Goal: Obtain resource: Download file/media

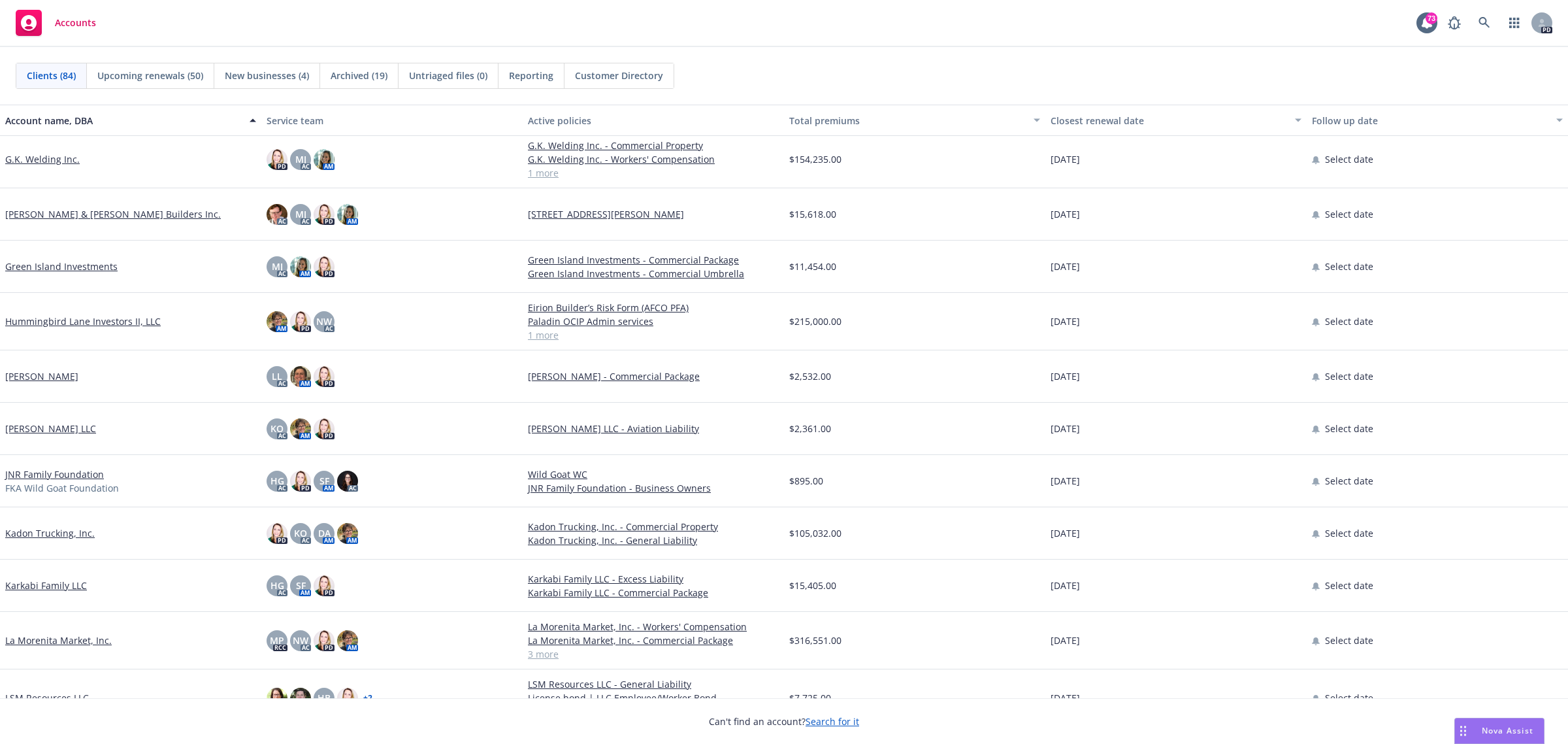
scroll to position [1960, 0]
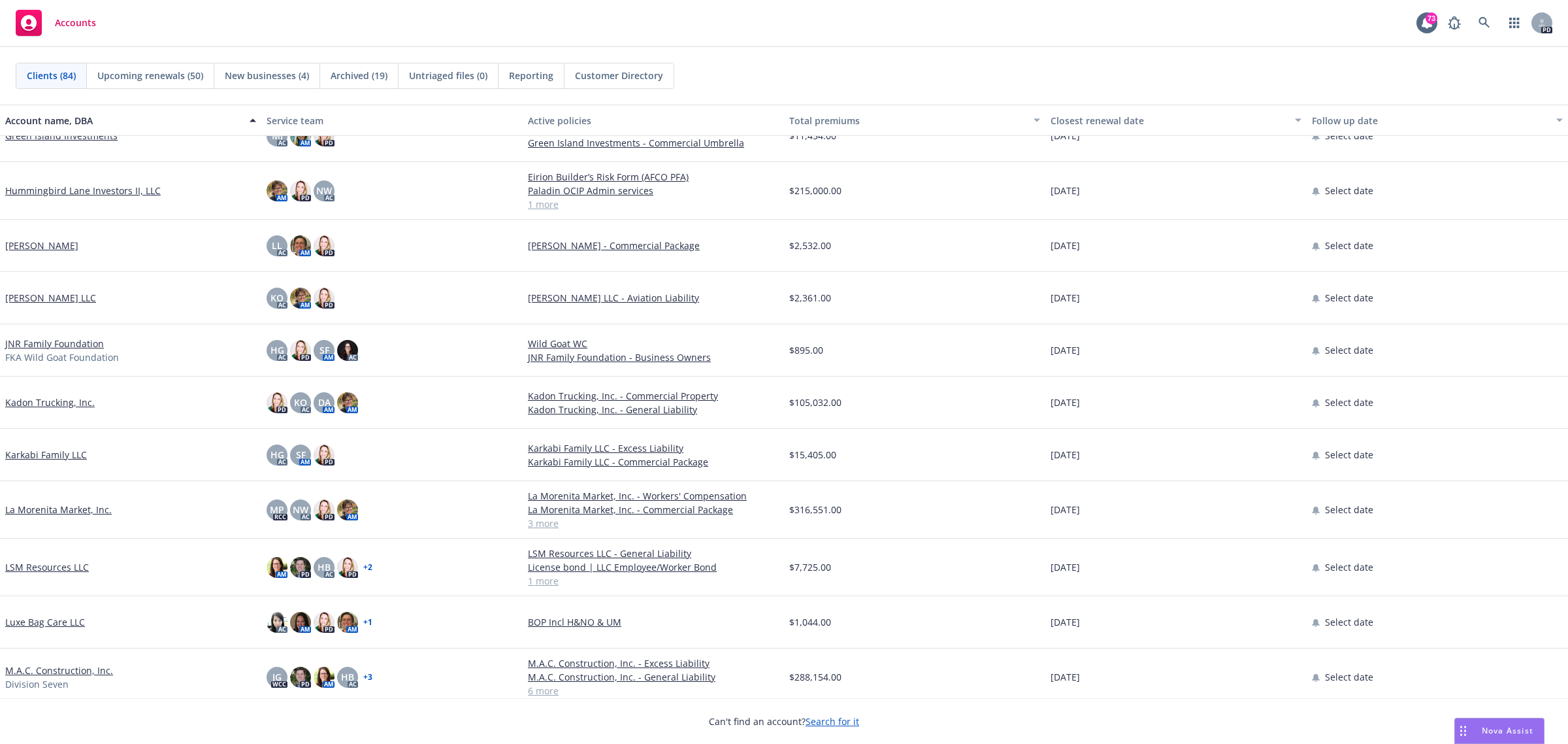
click at [54, 507] on link "La Morenita Market, Inc." at bounding box center [58, 510] width 106 height 14
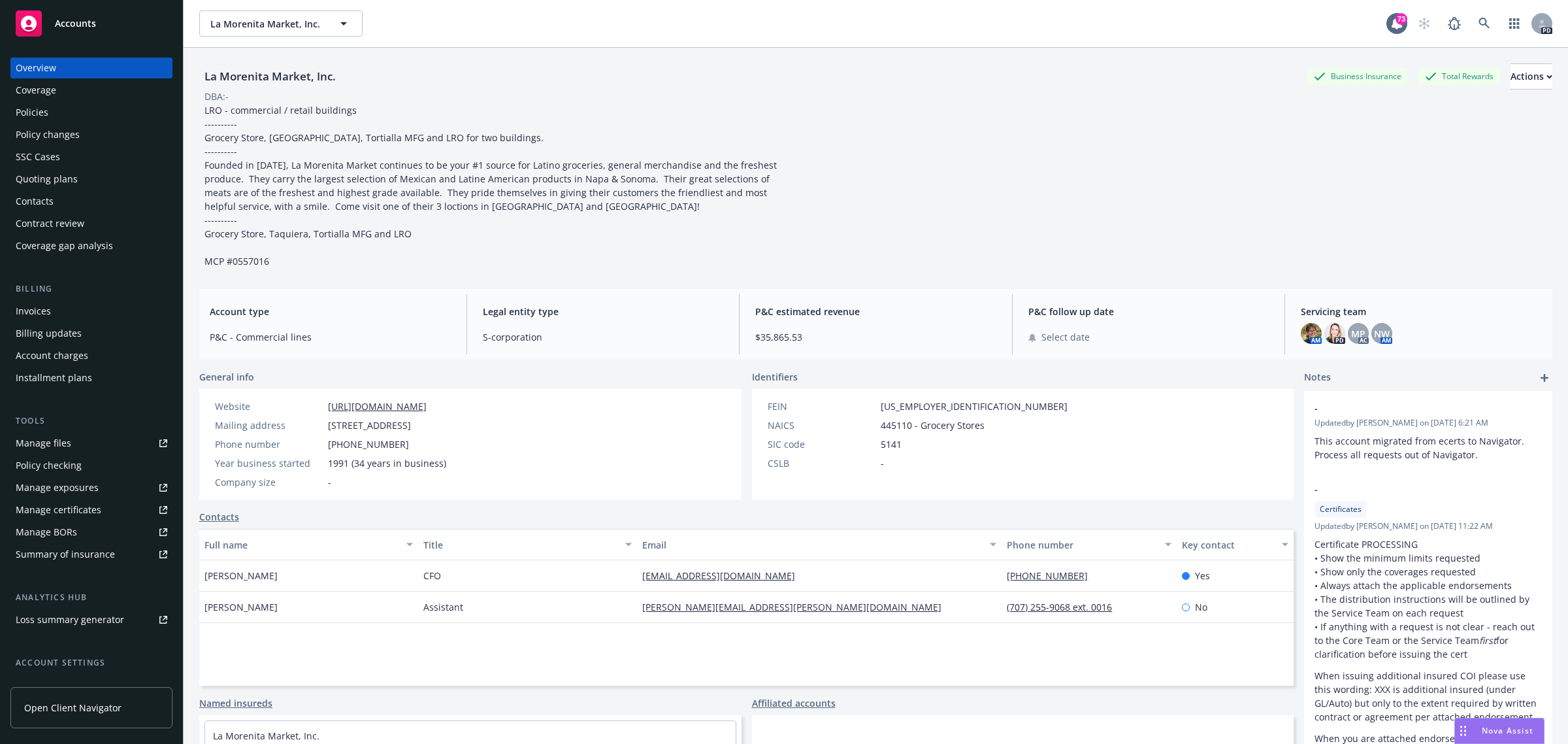
click at [30, 104] on div "Policies" at bounding box center [31, 113] width 33 height 21
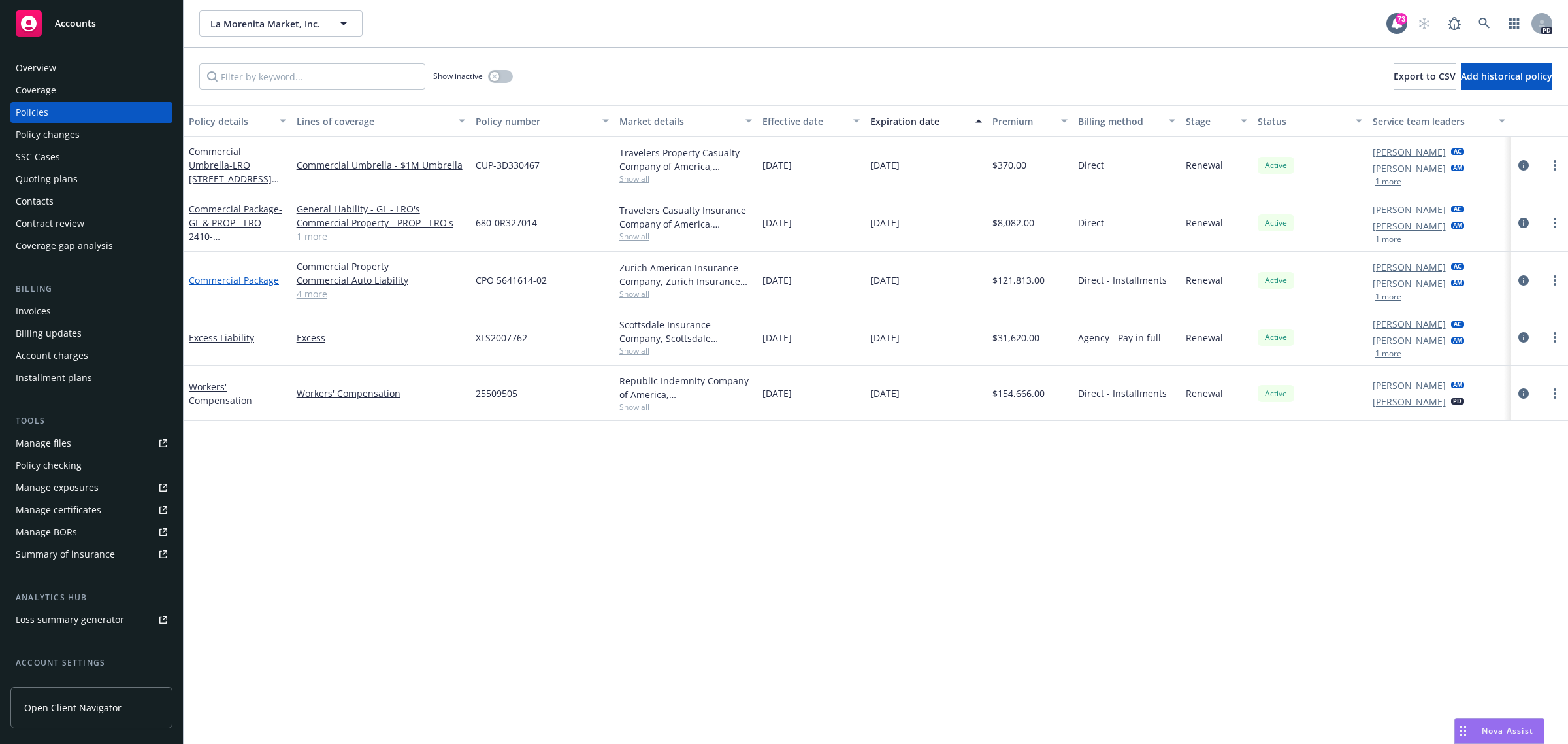
click at [223, 281] on link "Commercial Package" at bounding box center [234, 280] width 90 height 13
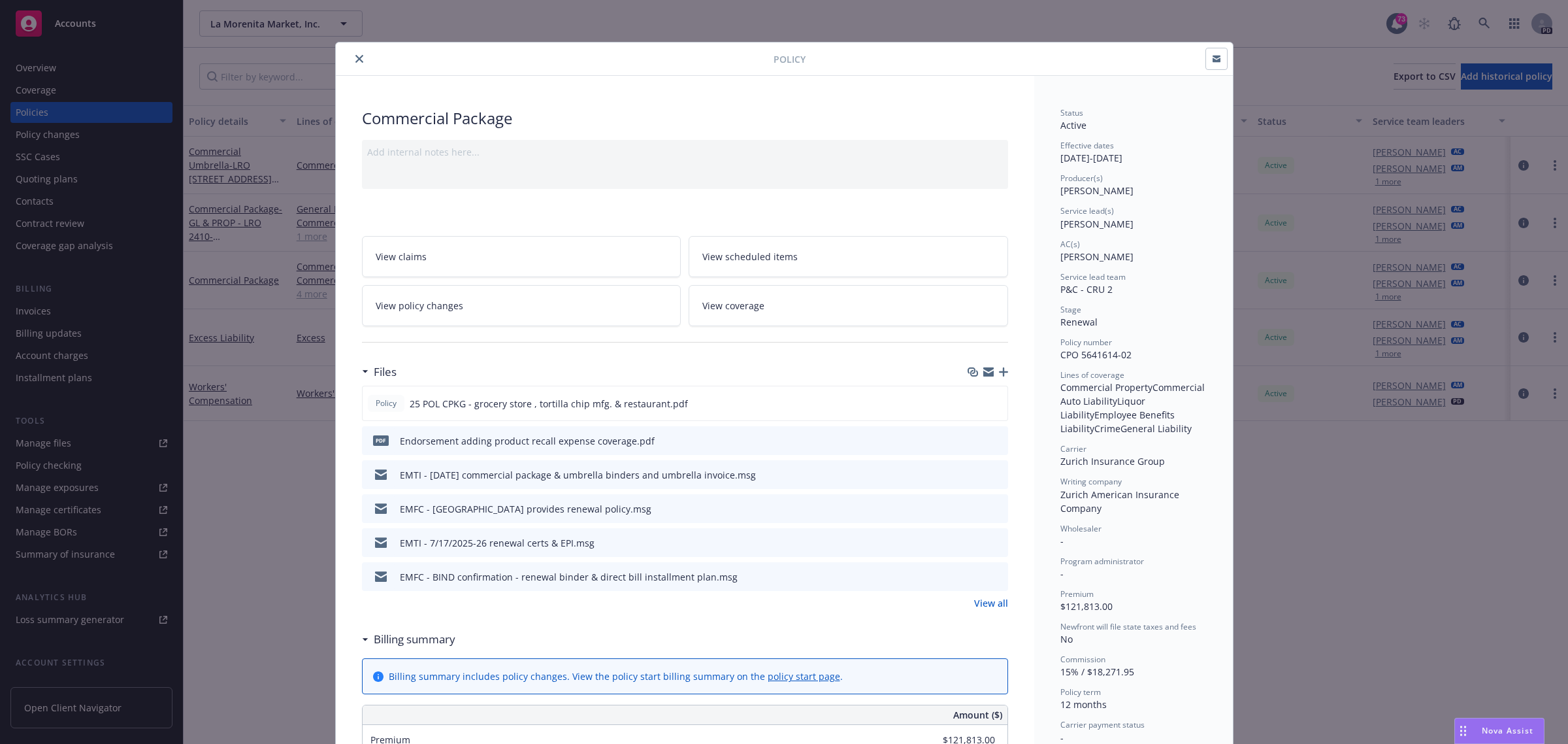
scroll to position [82, 0]
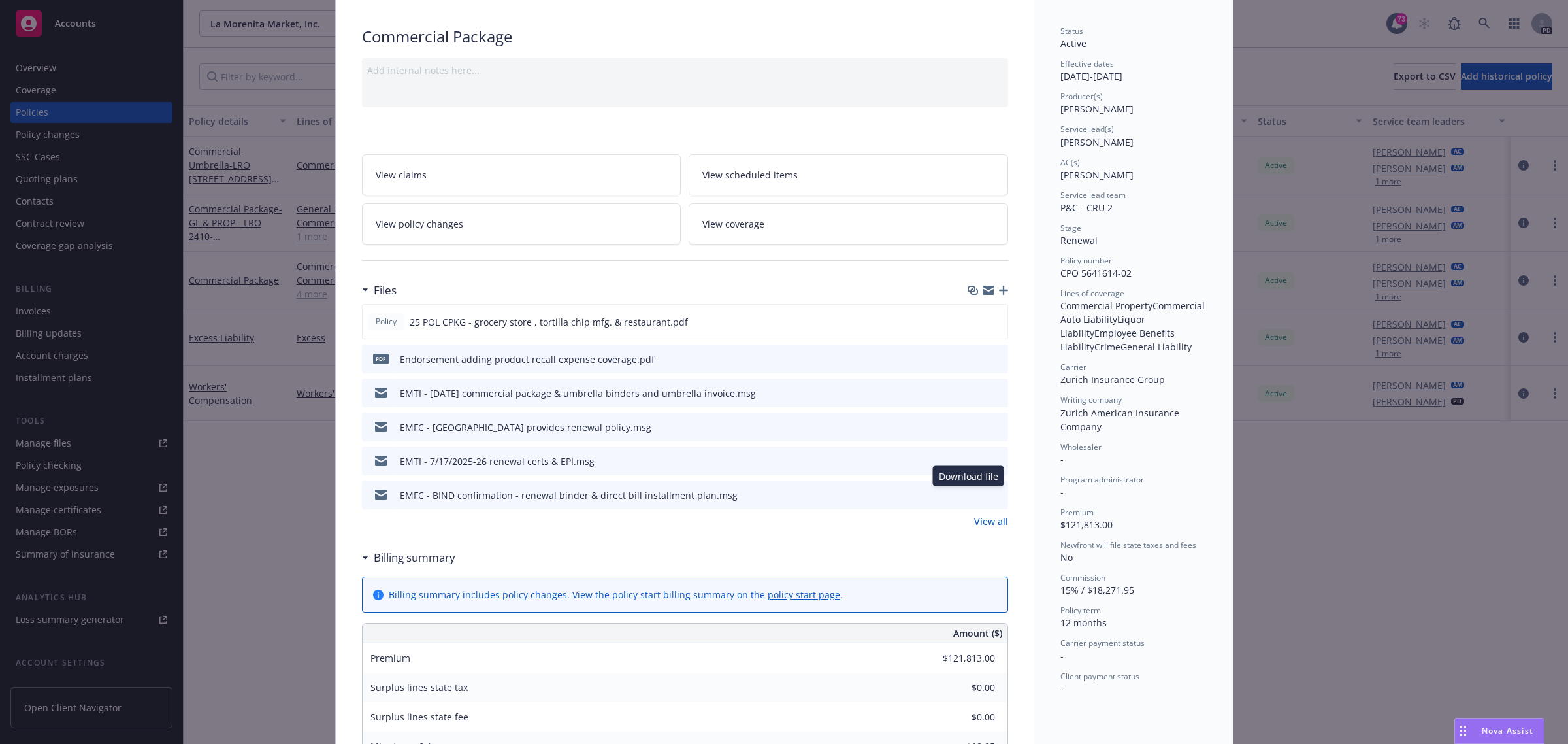
click at [970, 490] on icon "download file" at bounding box center [974, 493] width 10 height 10
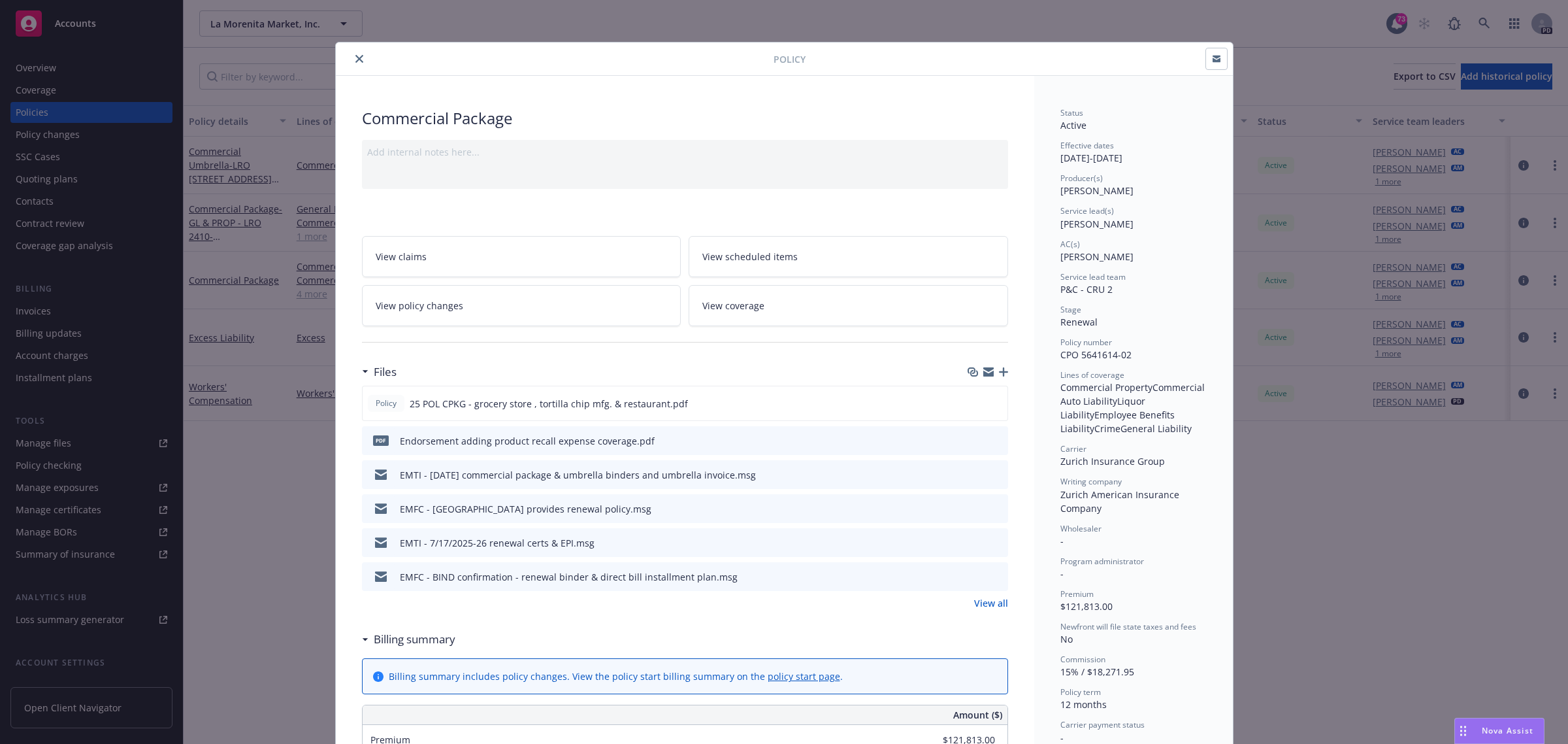
drag, startPoint x: 353, startPoint y: 57, endPoint x: 290, endPoint y: 153, distance: 114.8
click at [355, 57] on icon "close" at bounding box center [359, 58] width 8 height 8
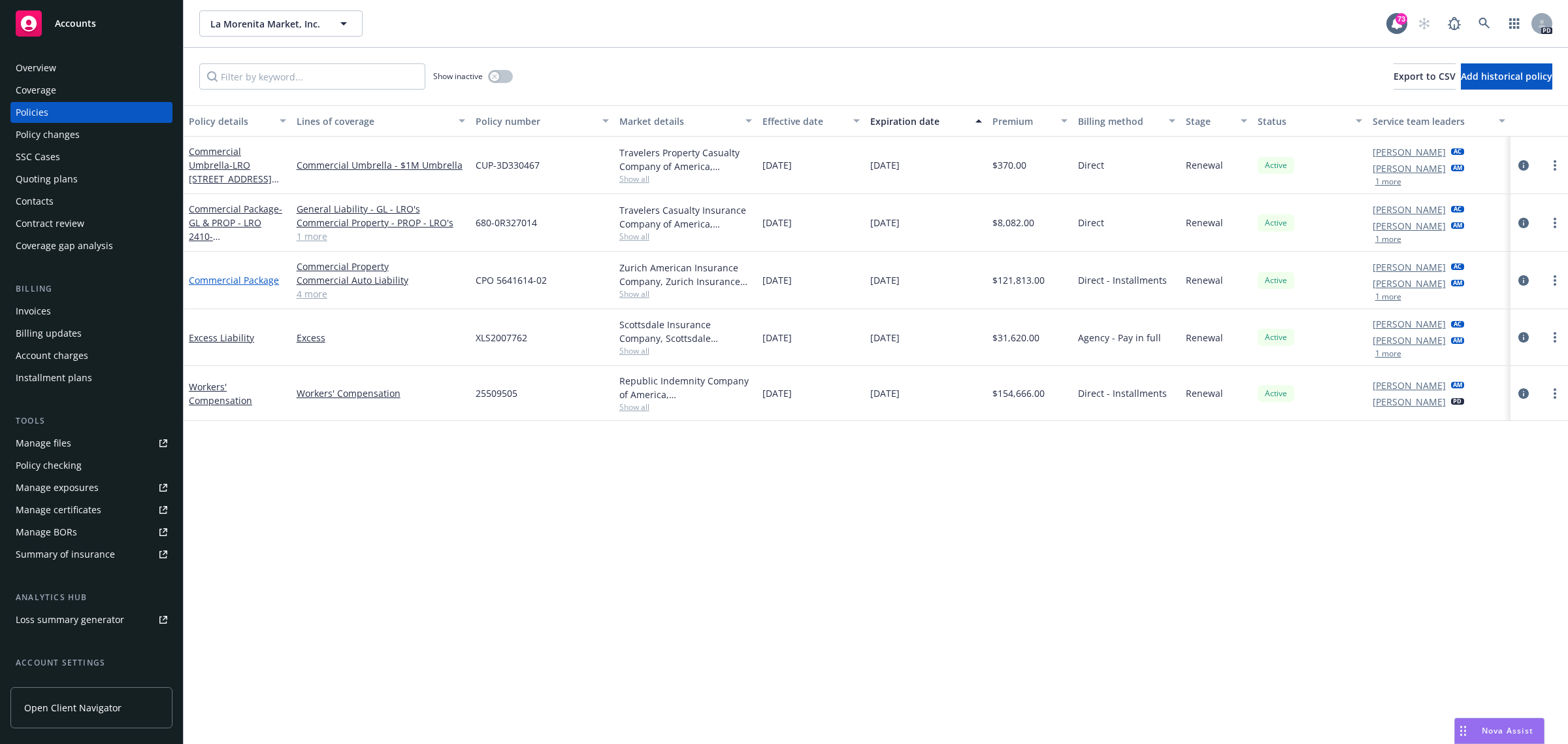
click at [222, 279] on link "Commercial Package" at bounding box center [234, 280] width 90 height 13
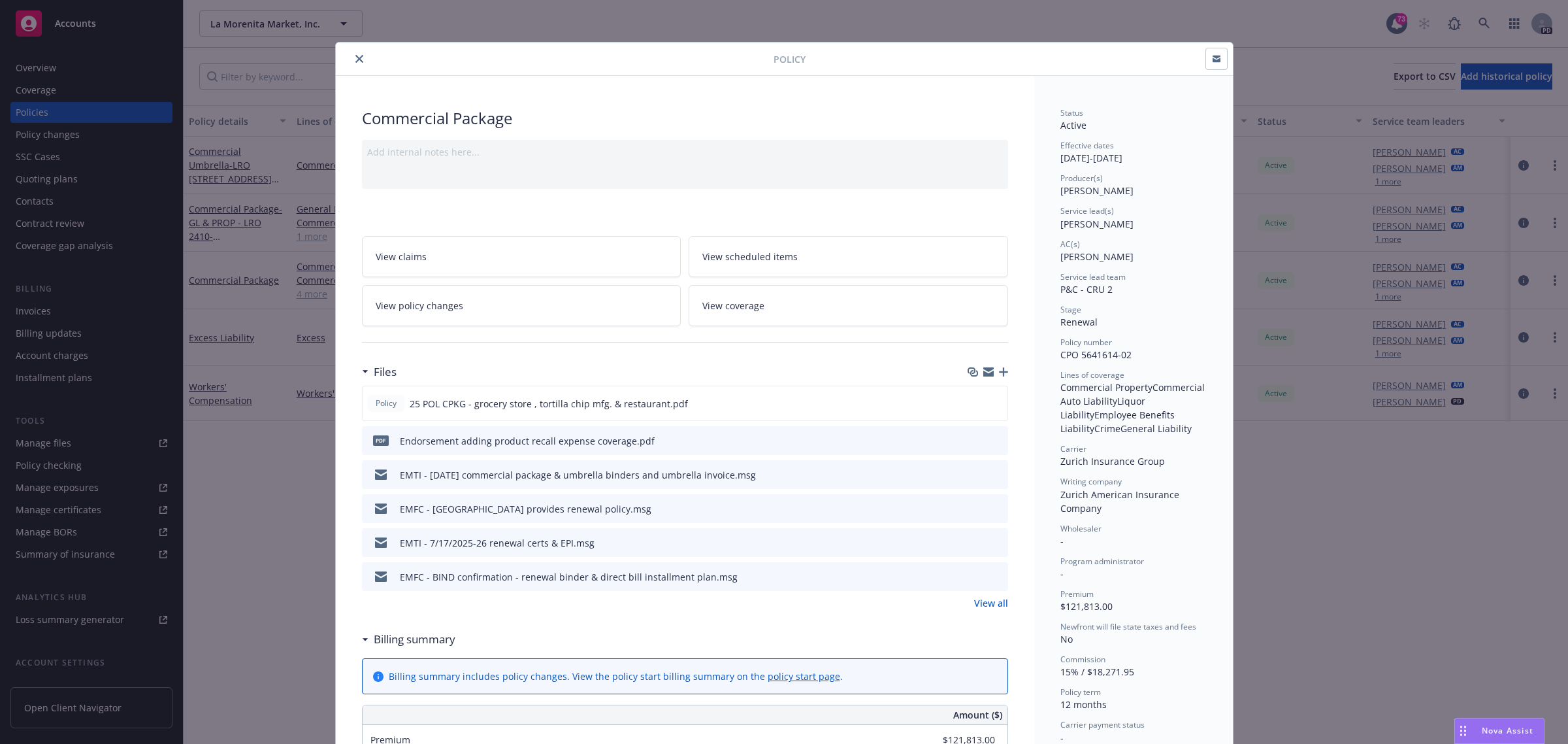
click at [774, 255] on span "View scheduled items" at bounding box center [750, 257] width 95 height 14
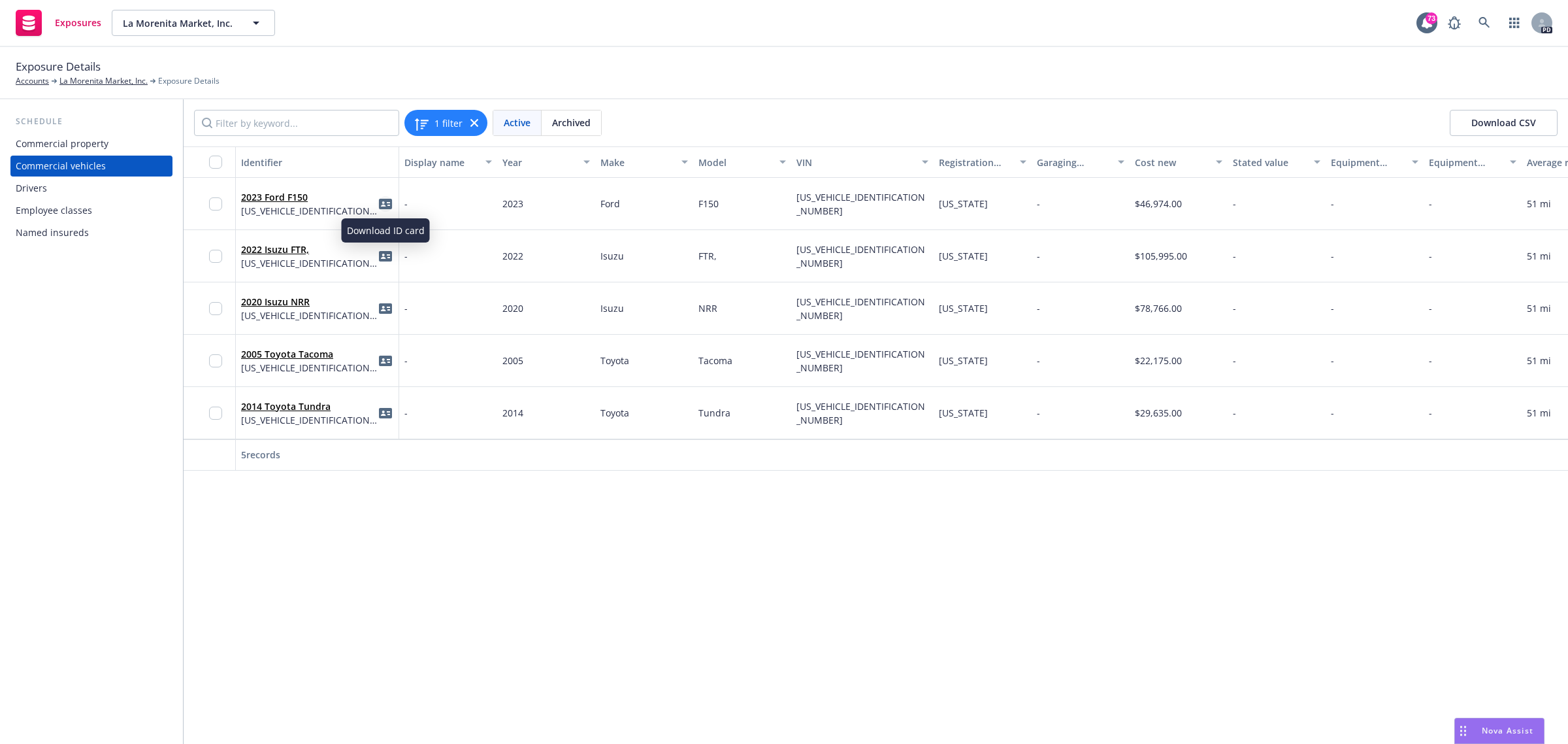
click at [383, 198] on icon "idCard" at bounding box center [386, 204] width 13 height 13
click at [386, 256] on icon "idCard" at bounding box center [386, 256] width 13 height 10
click at [387, 255] on icon "idCard" at bounding box center [386, 256] width 13 height 13
click at [390, 258] on icon "idCard" at bounding box center [386, 256] width 13 height 10
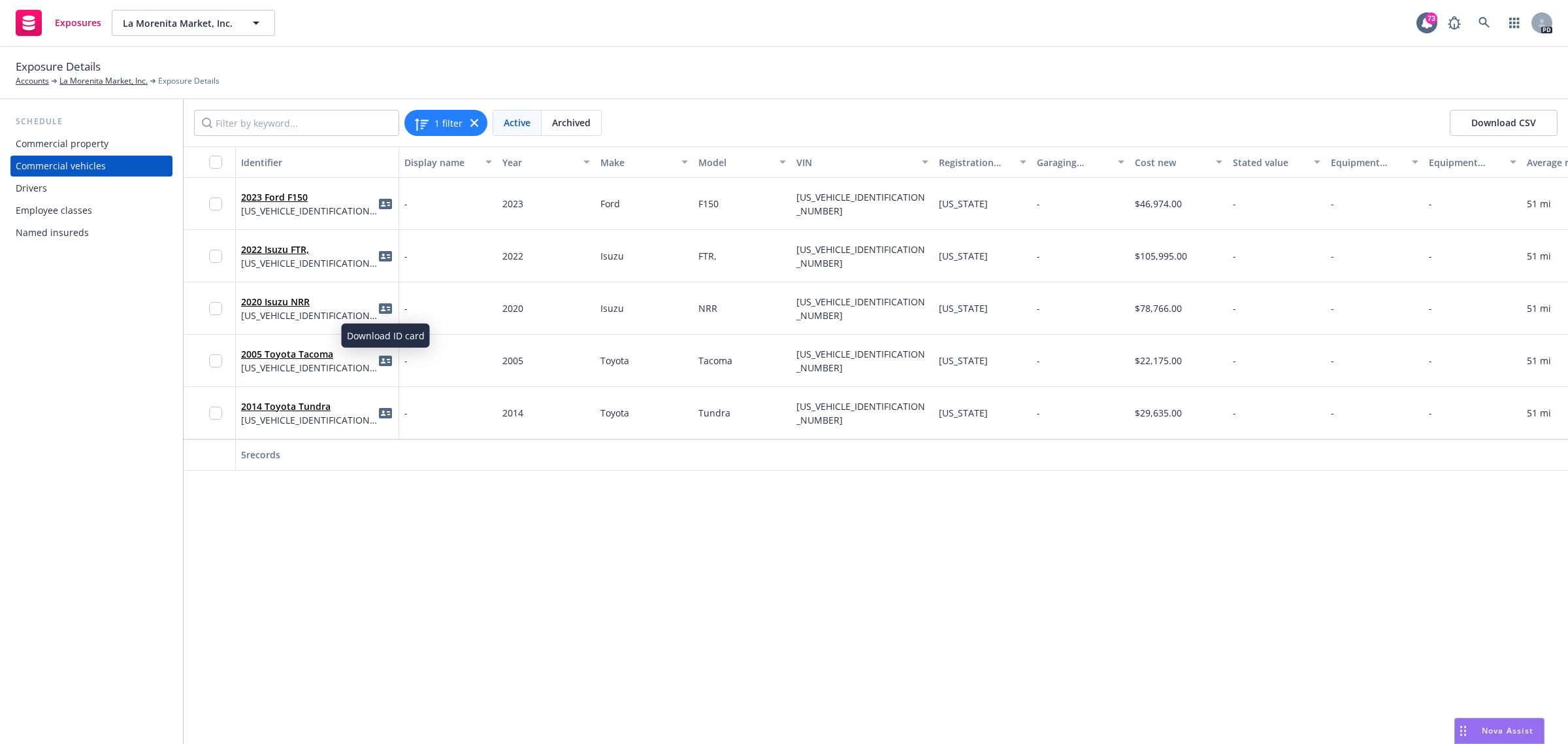
click at [386, 304] on icon "idCard" at bounding box center [386, 308] width 13 height 10
click at [384, 250] on icon "idCard" at bounding box center [386, 256] width 13 height 13
click at [211, 252] on input "checkbox" at bounding box center [216, 256] width 13 height 13
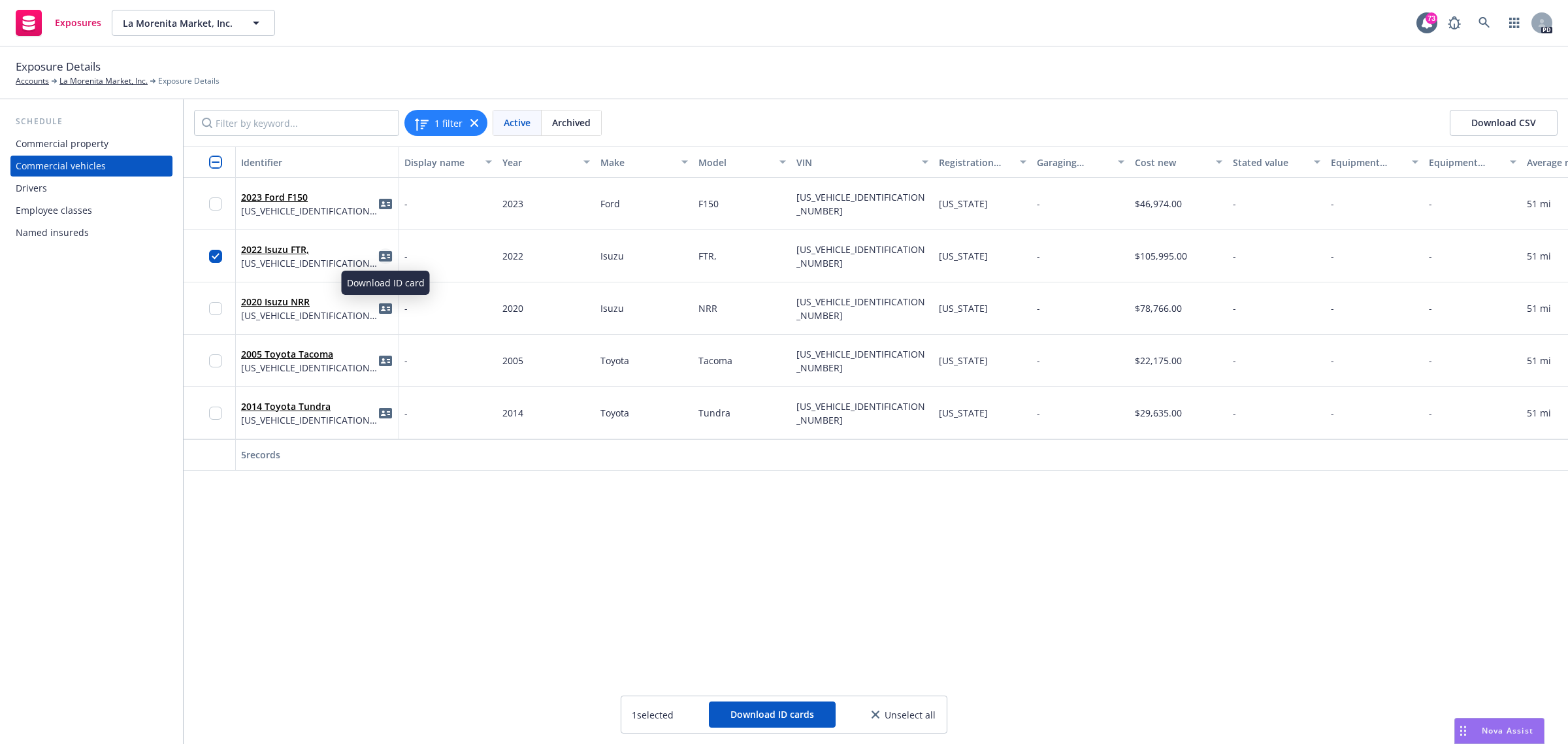
click at [384, 253] on icon "idCard" at bounding box center [386, 256] width 13 height 10
click at [386, 253] on icon "idCard" at bounding box center [386, 256] width 13 height 10
click at [386, 255] on icon "idCard" at bounding box center [386, 256] width 13 height 10
click at [382, 255] on icon "idCard" at bounding box center [386, 256] width 13 height 13
drag, startPoint x: 225, startPoint y: 241, endPoint x: 288, endPoint y: 276, distance: 72.1
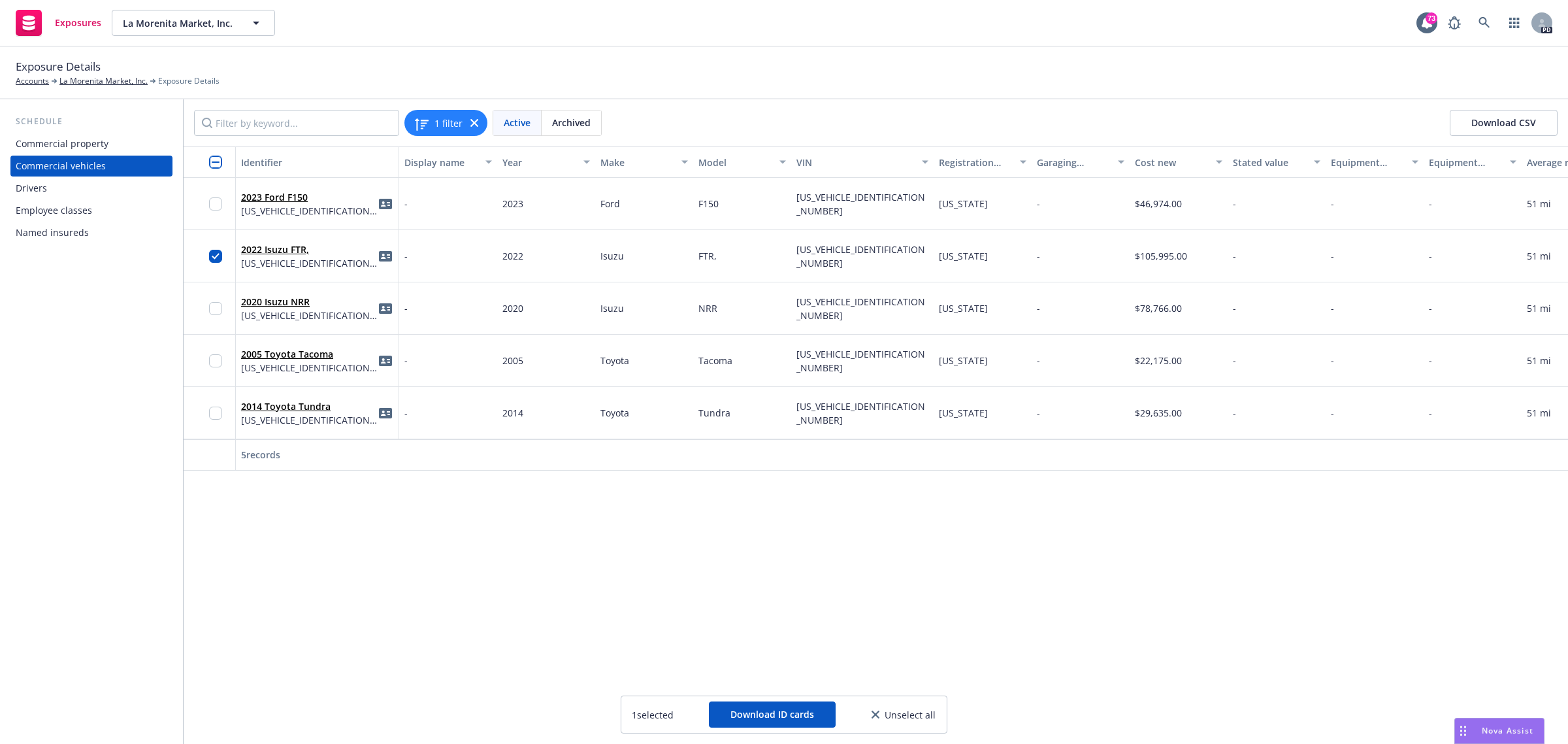
click at [224, 241] on div at bounding box center [220, 255] width 21 height 36
click at [301, 242] on span "2022 Isuzu FTR," at bounding box center [309, 249] width 136 height 14
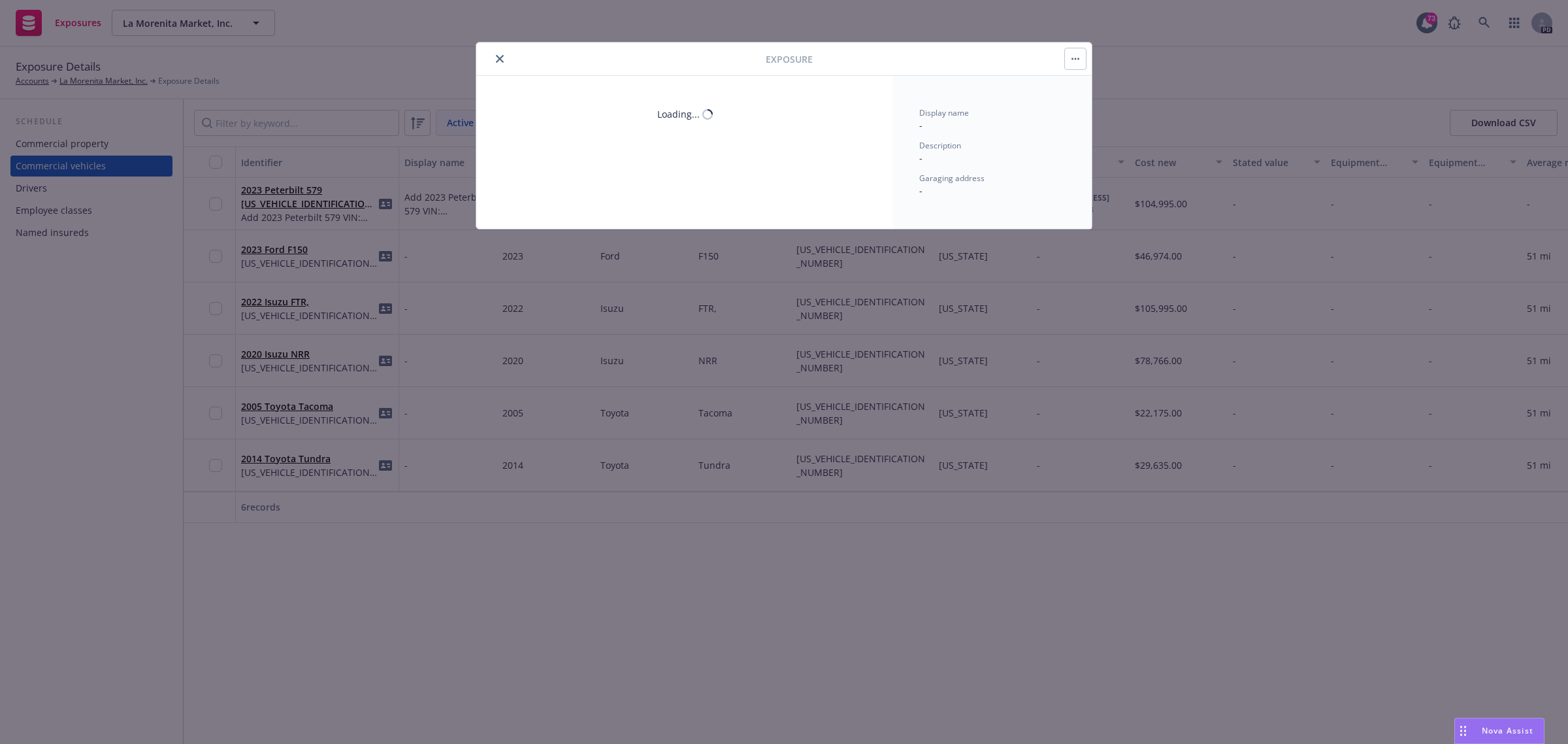
click at [496, 62] on icon "close" at bounding box center [500, 58] width 8 height 8
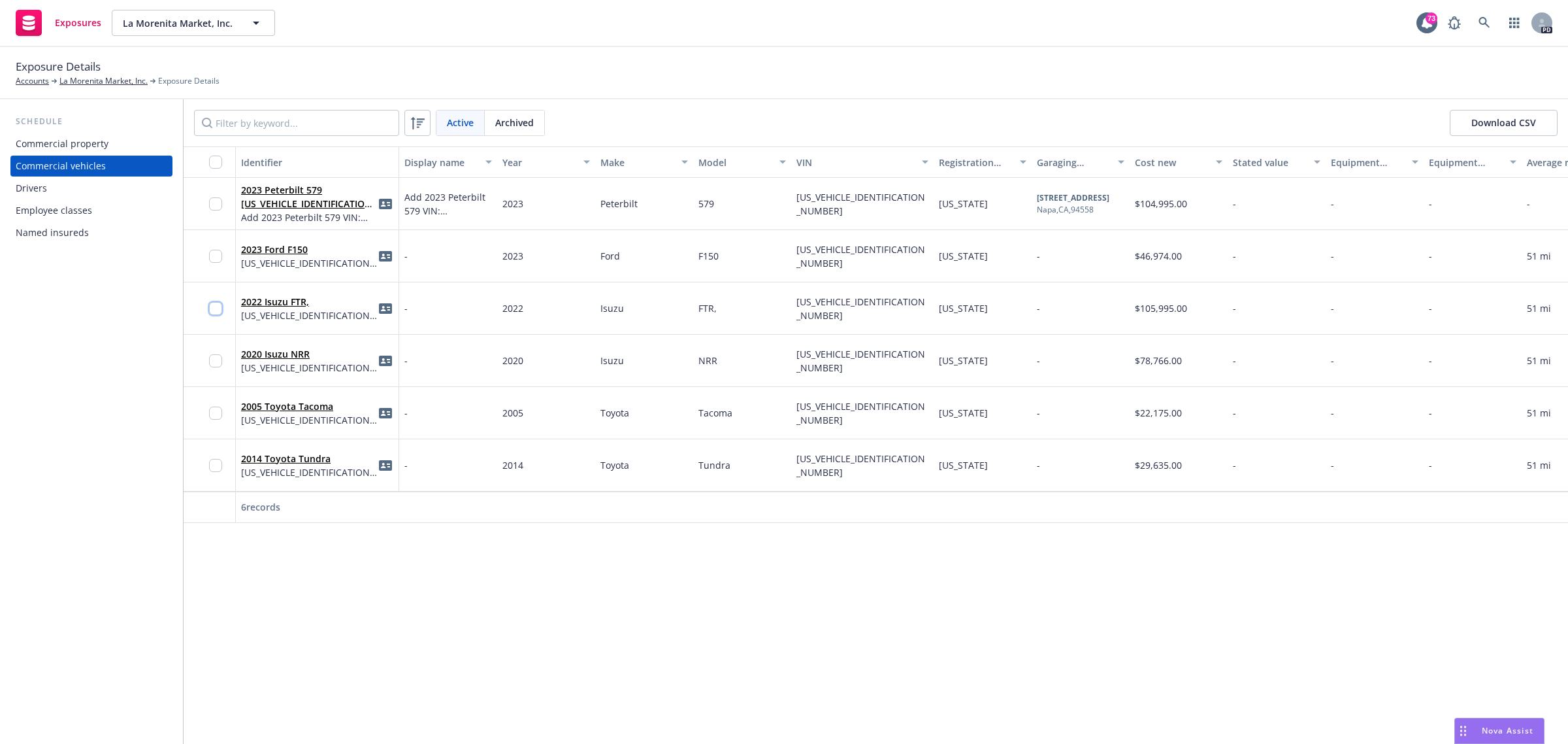
click at [218, 308] on input "checkbox" at bounding box center [216, 308] width 13 height 13
click at [382, 306] on icon "idCard" at bounding box center [386, 308] width 13 height 10
click at [389, 311] on icon "idCard" at bounding box center [386, 308] width 13 height 10
click at [388, 307] on icon "idCard" at bounding box center [386, 308] width 13 height 13
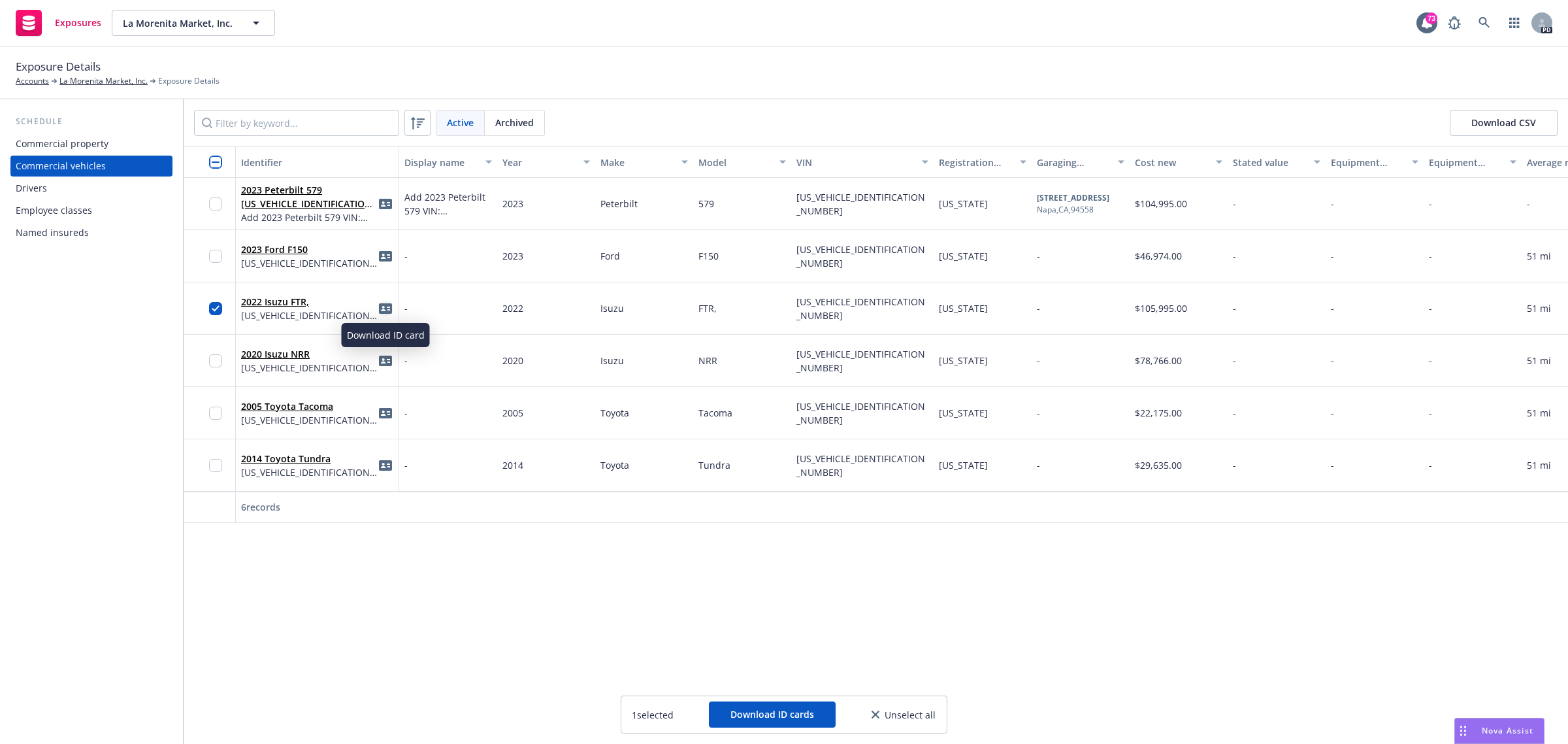
click at [383, 304] on icon "idCard" at bounding box center [386, 308] width 13 height 10
click at [378, 311] on span at bounding box center [386, 309] width 15 height 15
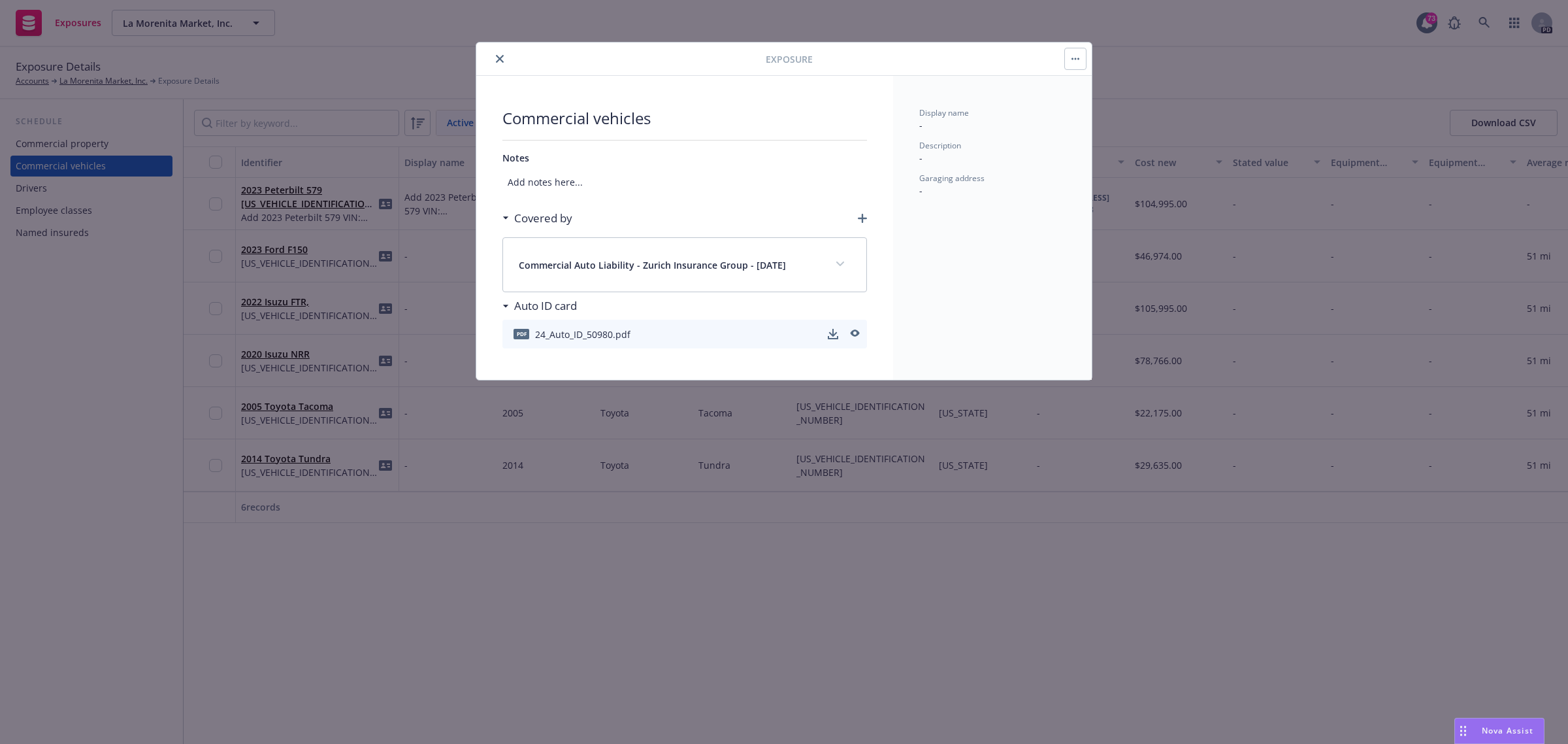
click at [497, 54] on button "close" at bounding box center [500, 59] width 15 height 15
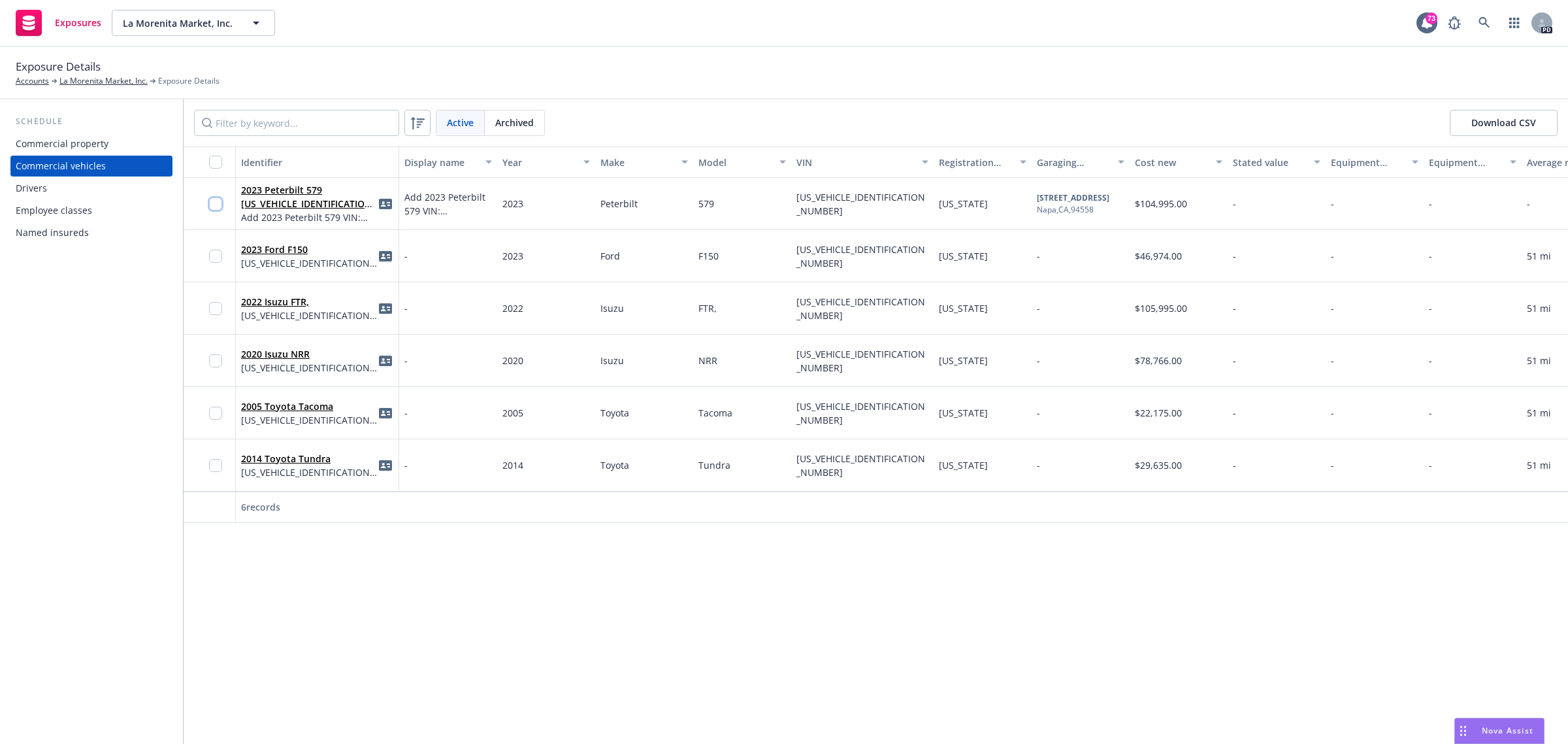
click at [220, 202] on input "checkbox" at bounding box center [216, 204] width 13 height 13
click at [384, 202] on icon "idCard" at bounding box center [386, 204] width 13 height 10
click at [216, 255] on input "checkbox" at bounding box center [216, 256] width 13 height 13
click at [217, 309] on input "checkbox" at bounding box center [216, 308] width 13 height 13
click at [213, 363] on input "checkbox" at bounding box center [216, 360] width 13 height 13
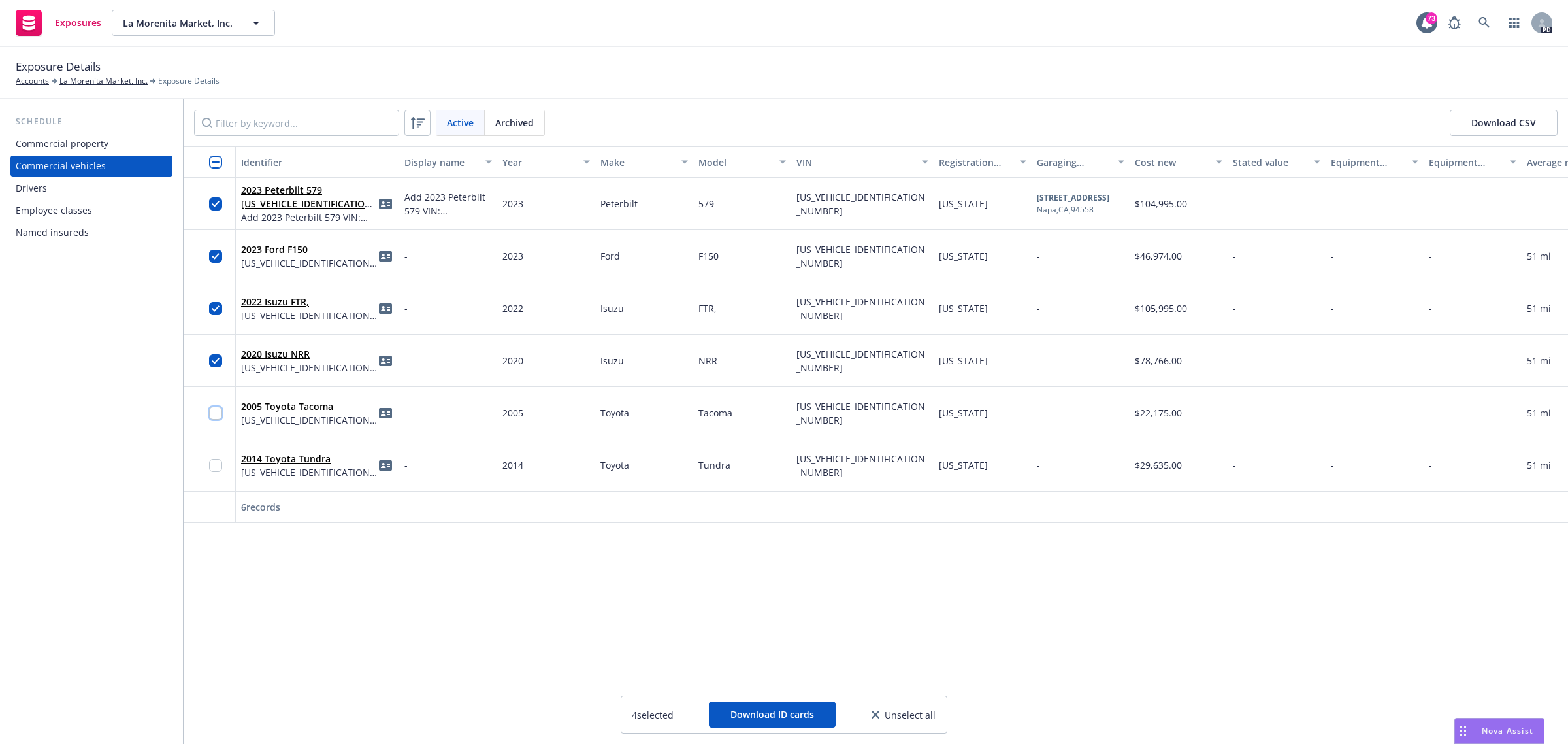
click at [216, 414] on input "checkbox" at bounding box center [216, 413] width 13 height 13
click at [216, 468] on input "checkbox" at bounding box center [216, 465] width 13 height 13
click at [379, 201] on icon "idCard" at bounding box center [386, 204] width 13 height 10
click at [386, 206] on icon "idCard" at bounding box center [386, 204] width 13 height 10
click at [220, 159] on input "checkbox" at bounding box center [216, 162] width 13 height 13
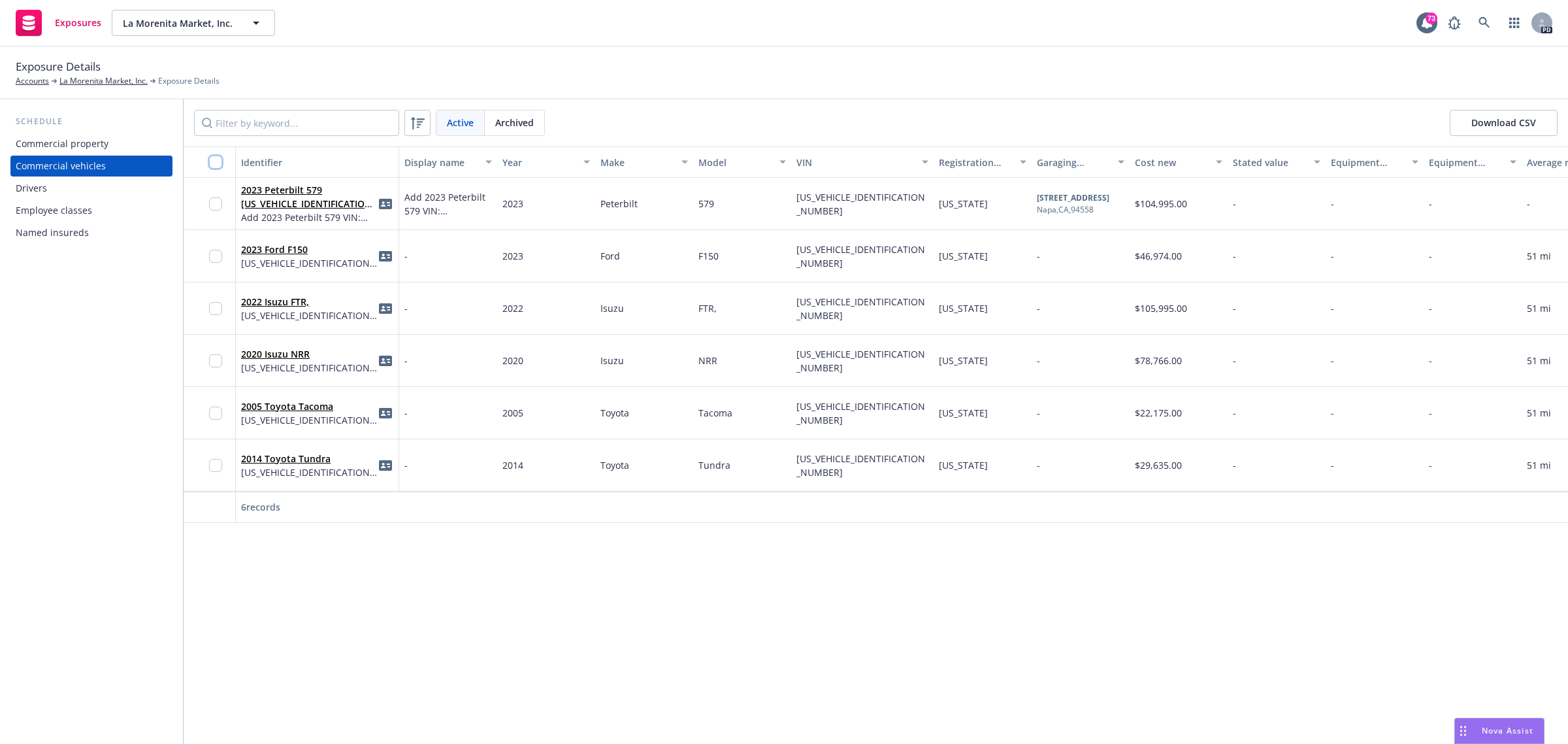
click at [220, 159] on input "checkbox" at bounding box center [216, 162] width 13 height 13
click at [756, 706] on button "Download ID cards" at bounding box center [772, 714] width 127 height 26
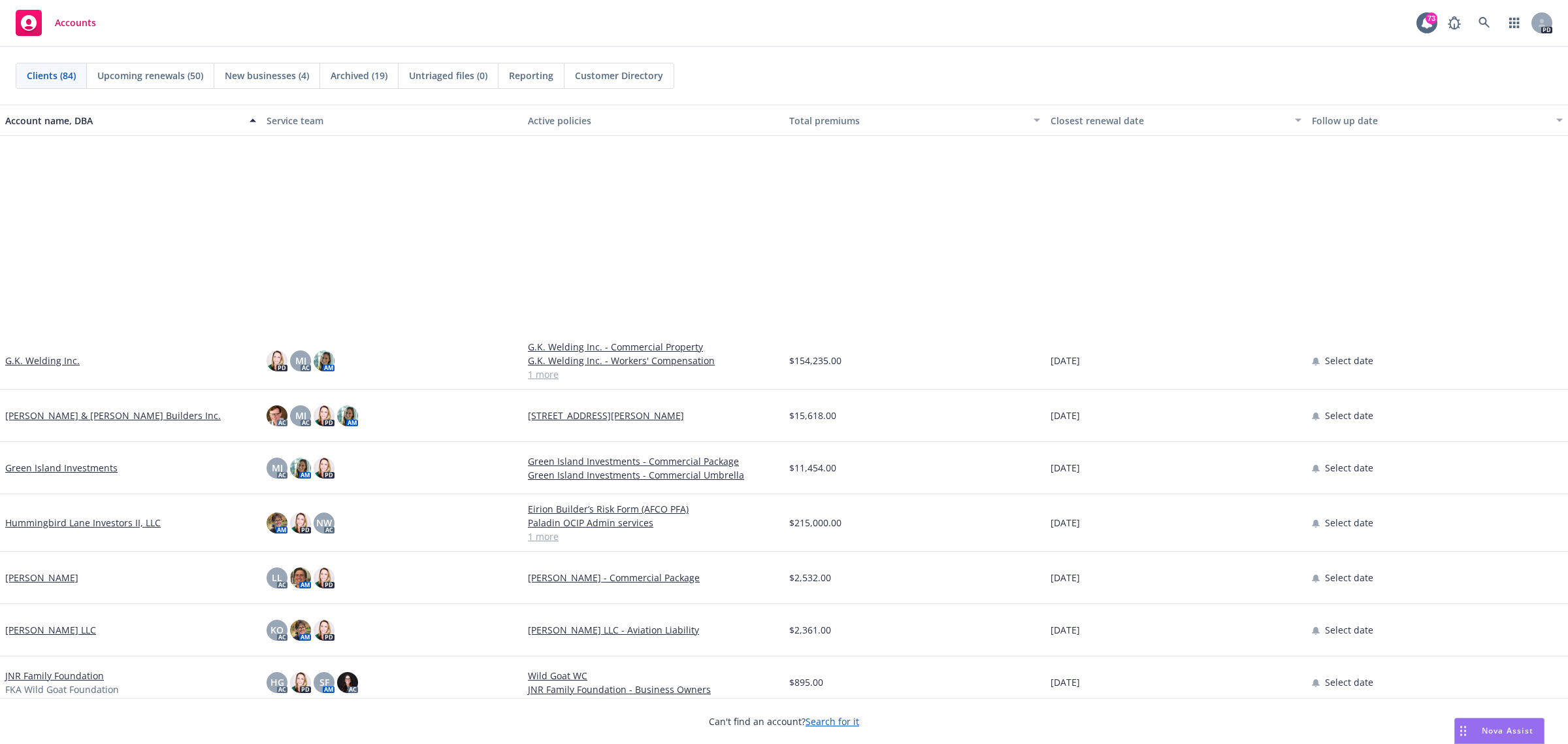
scroll to position [2042, 0]
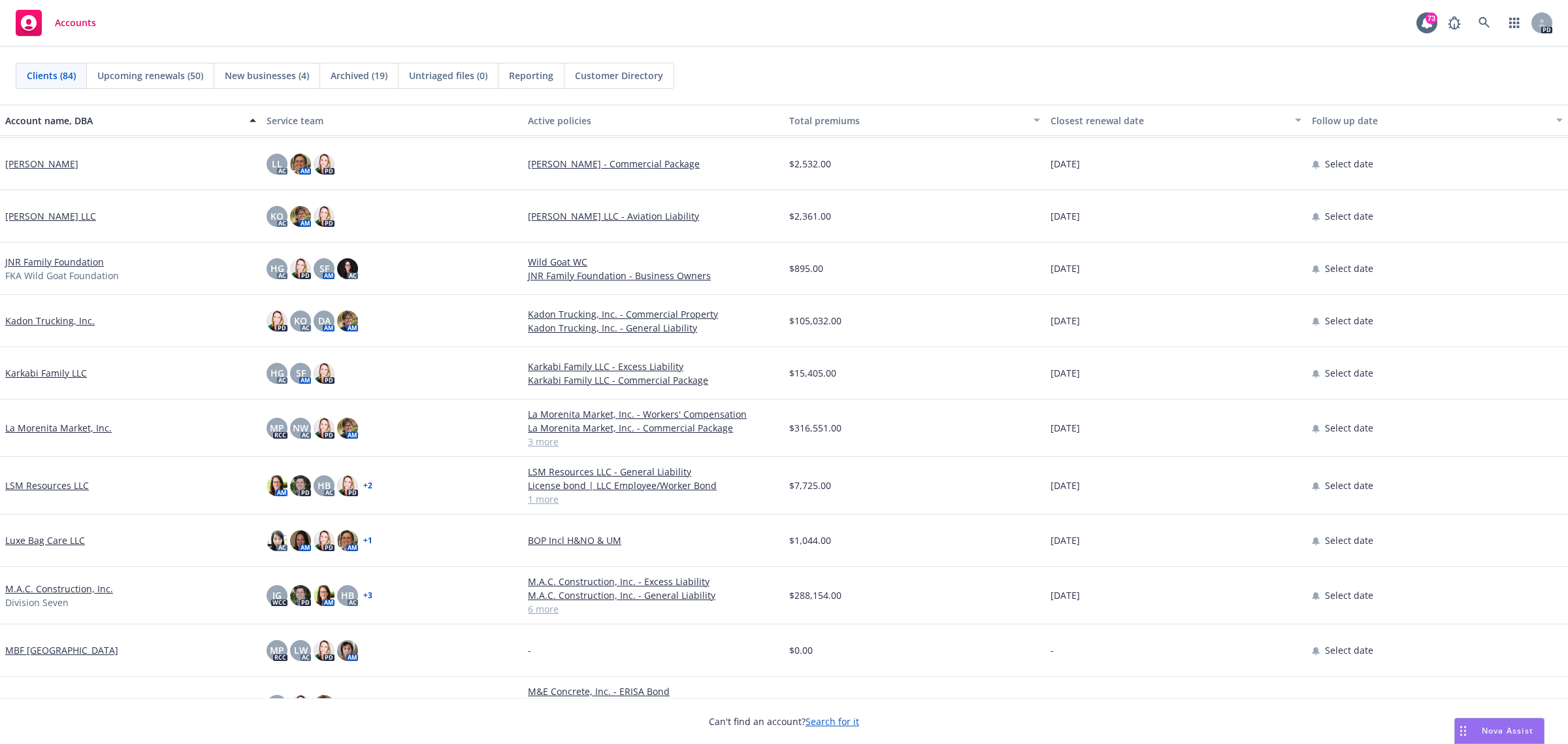
click at [18, 428] on link "La Morenita Market, Inc." at bounding box center [58, 428] width 106 height 14
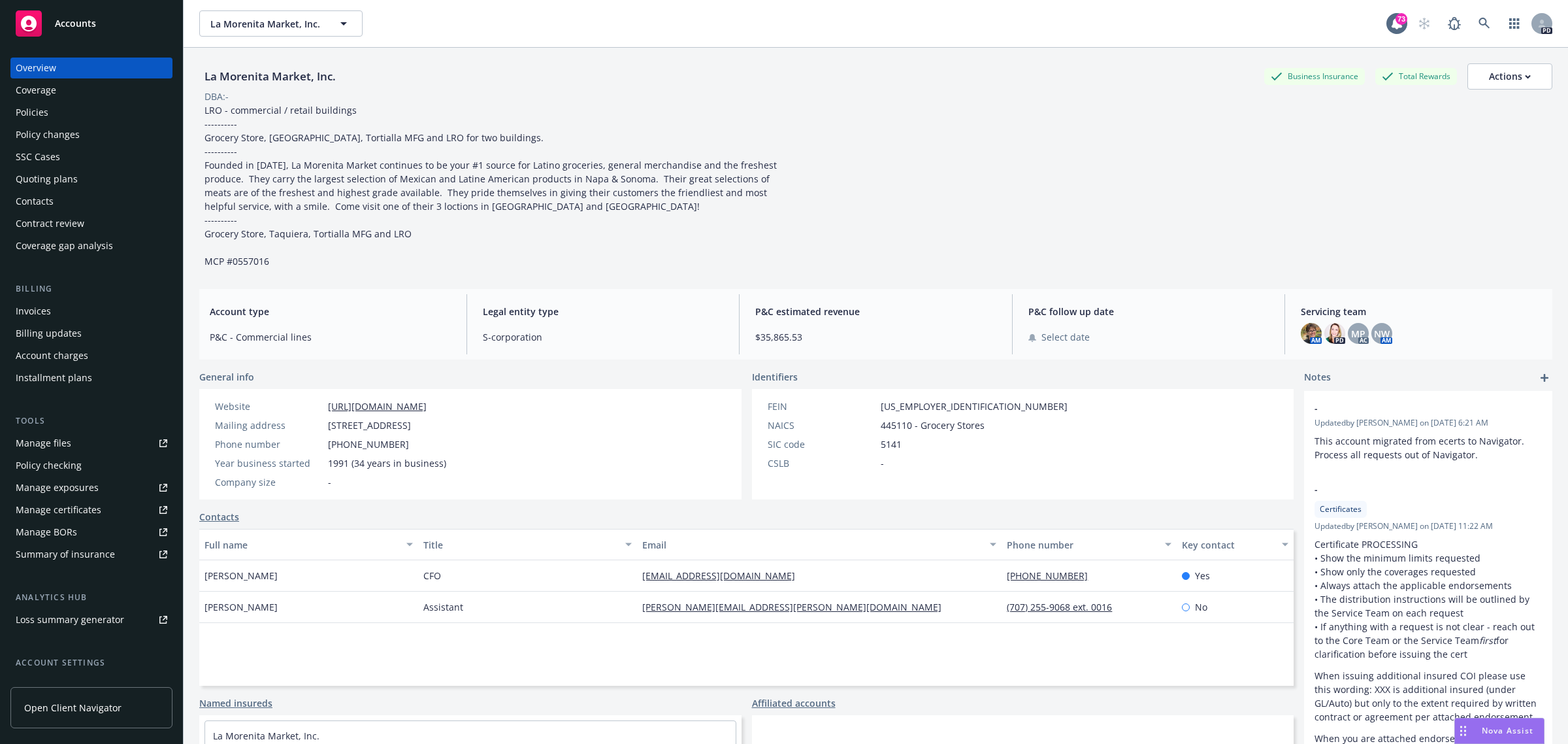
click at [47, 111] on div "Policies" at bounding box center [31, 113] width 33 height 21
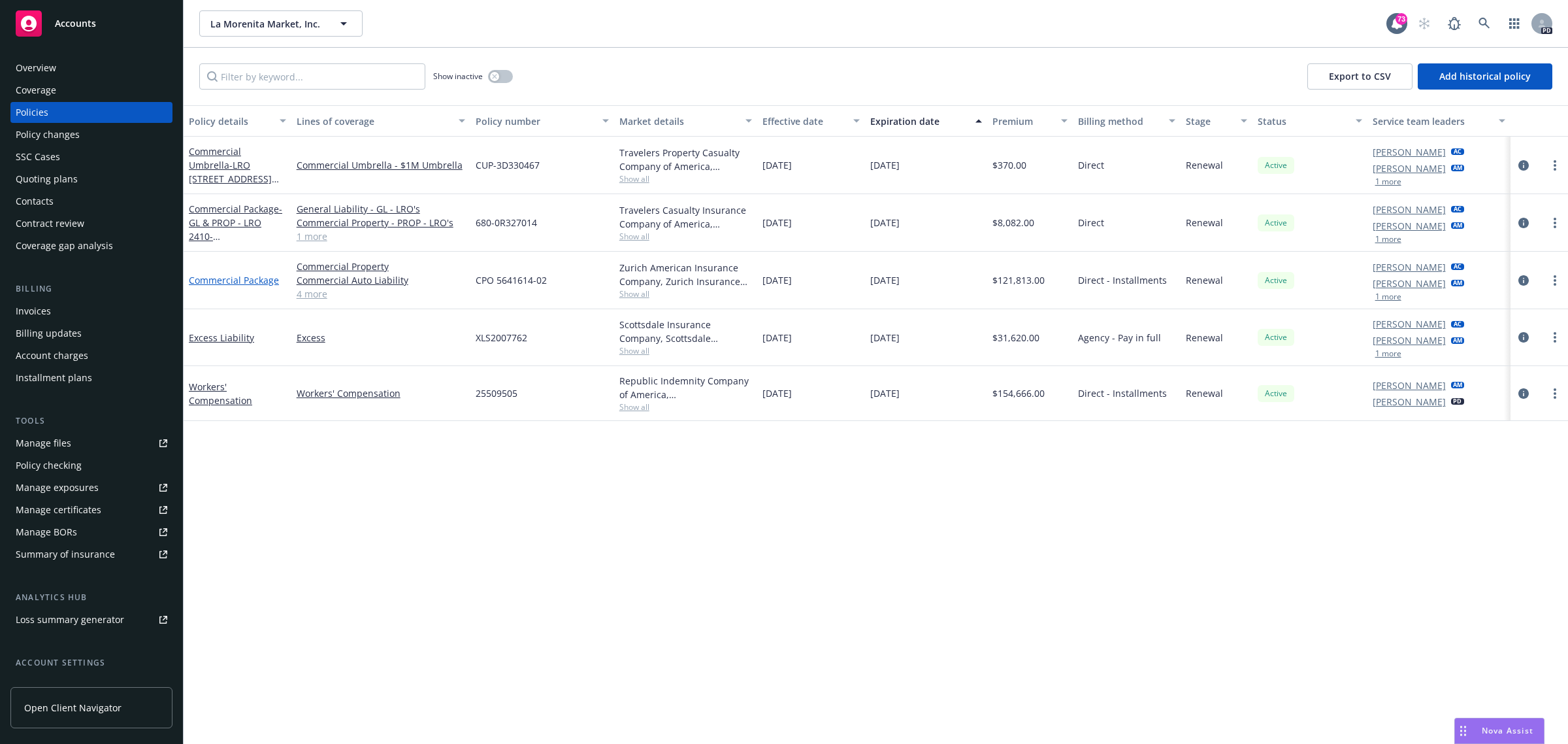
click at [241, 281] on link "Commercial Package" at bounding box center [234, 280] width 90 height 13
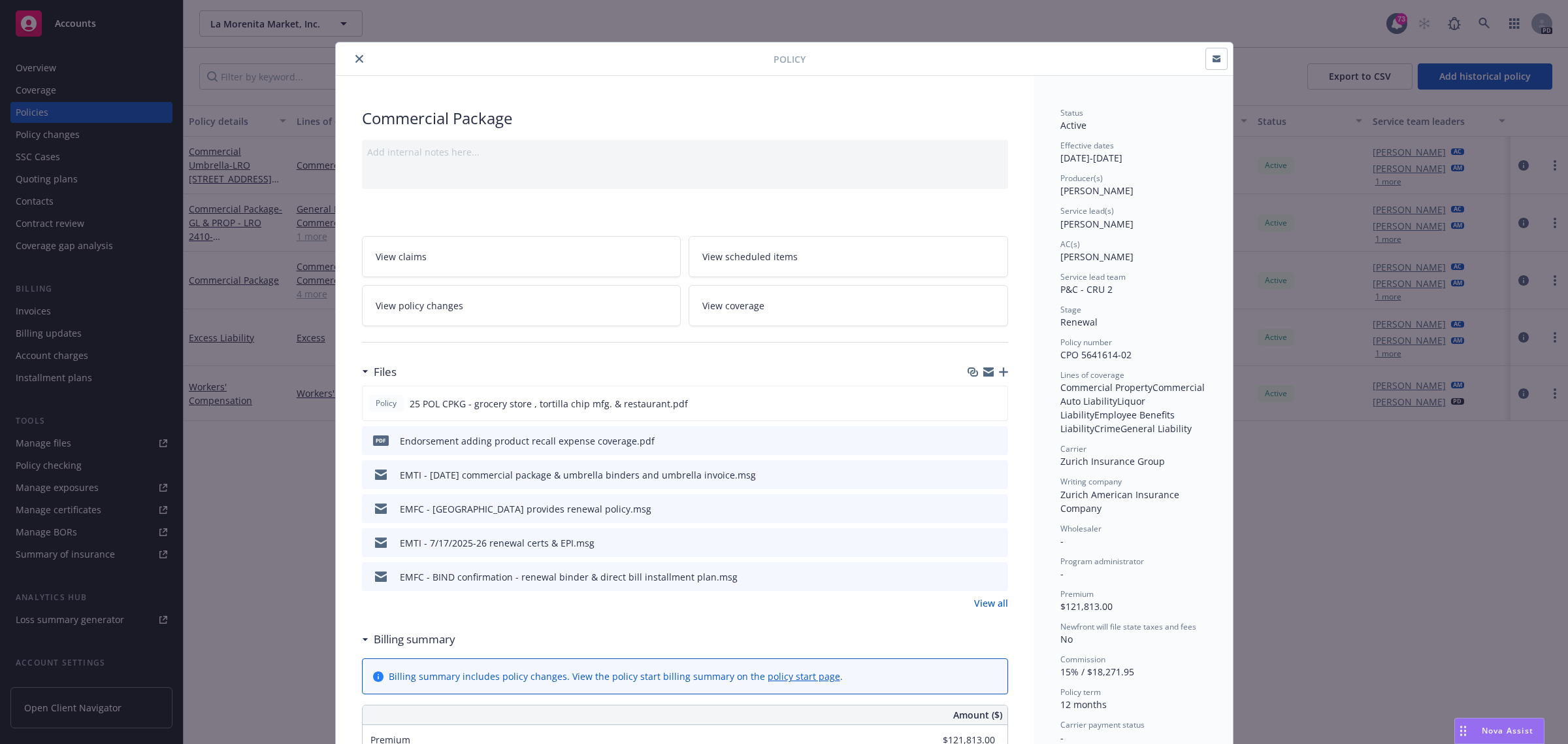
click at [821, 259] on link "View scheduled items" at bounding box center [848, 256] width 320 height 41
click at [355, 57] on icon "close" at bounding box center [359, 58] width 8 height 8
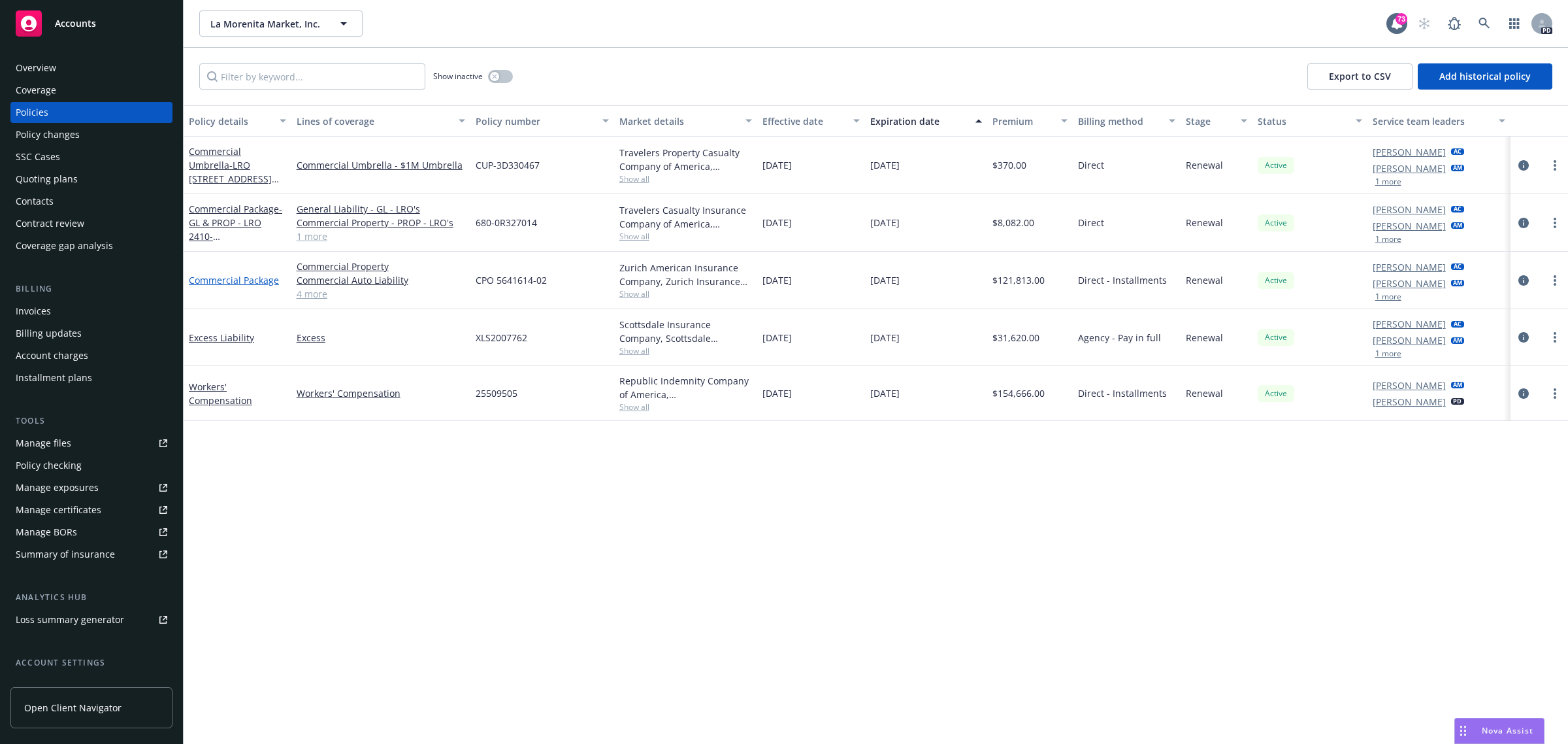
click at [222, 280] on link "Commercial Package" at bounding box center [234, 280] width 90 height 13
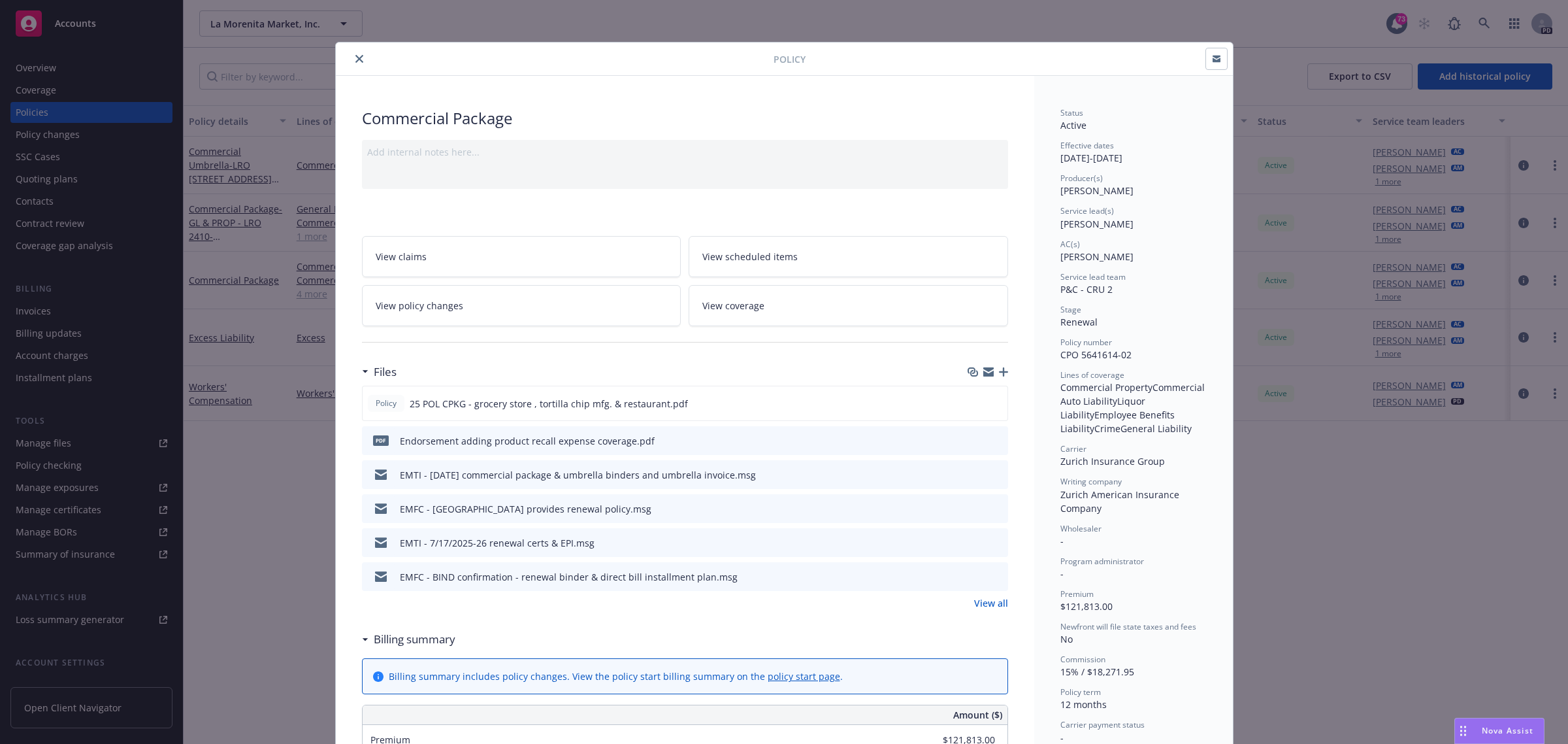
scroll to position [39, 0]
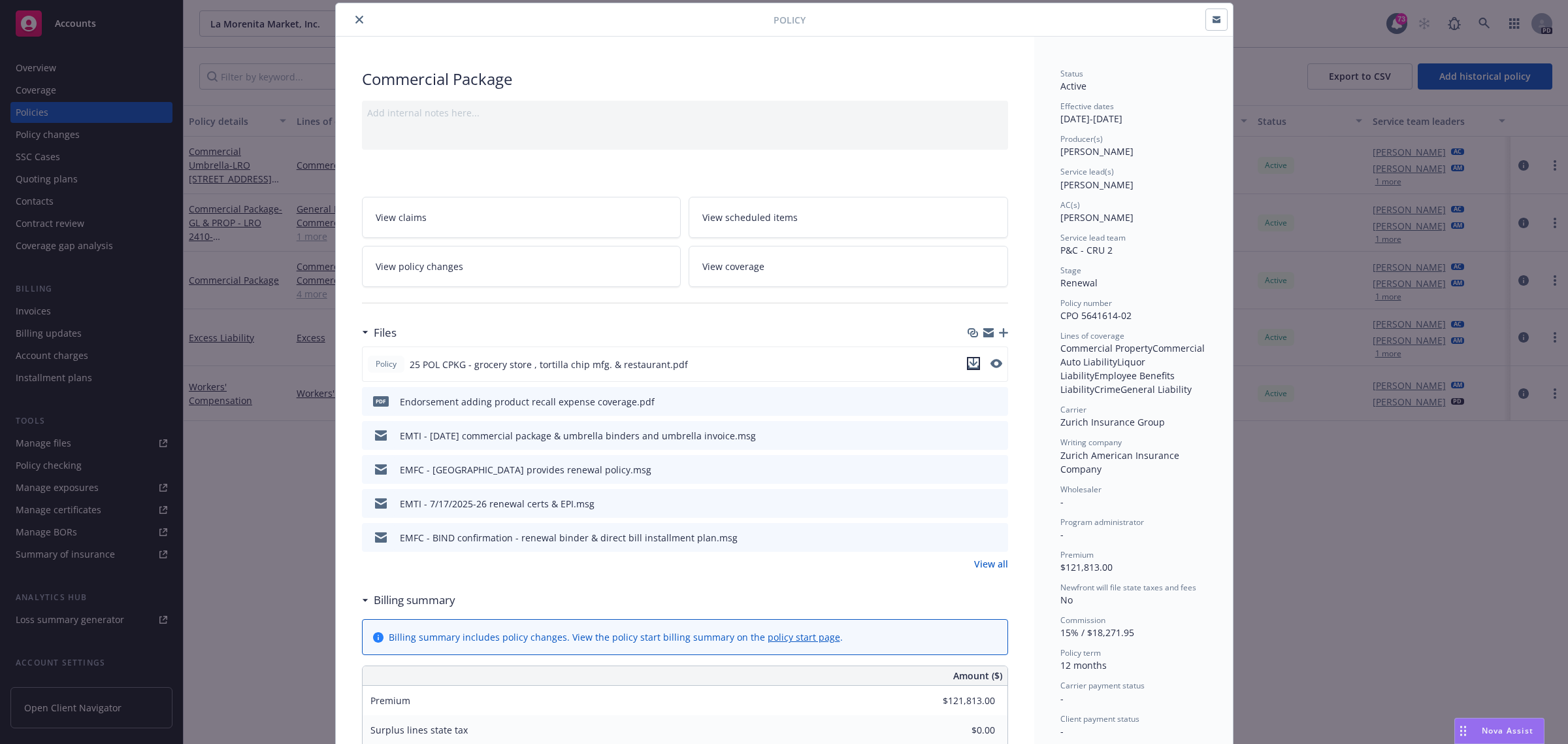
click at [968, 367] on icon "download file" at bounding box center [973, 363] width 10 height 10
click at [984, 560] on link "View all" at bounding box center [991, 564] width 34 height 14
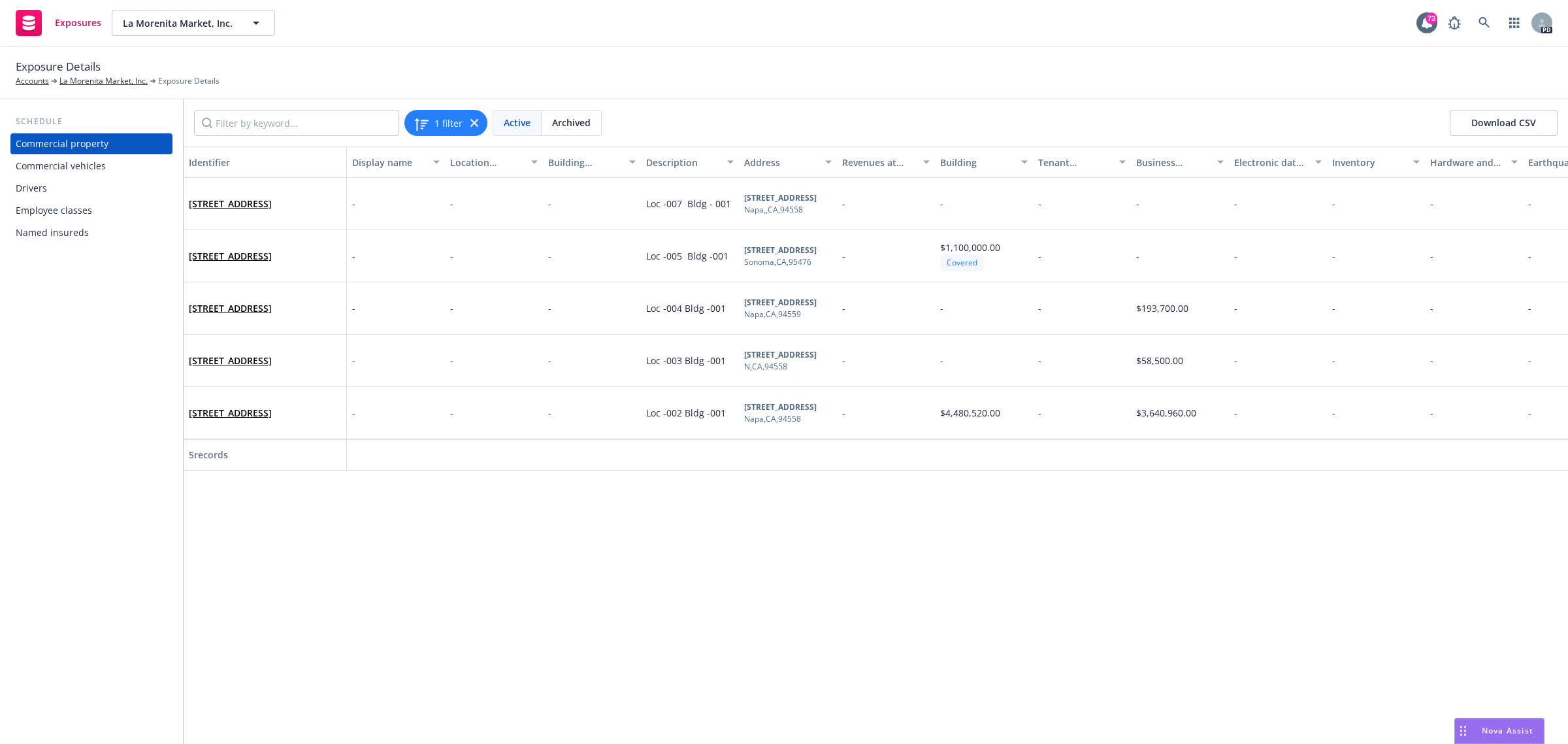
click at [99, 164] on div "Commercial vehicles" at bounding box center [60, 166] width 90 height 21
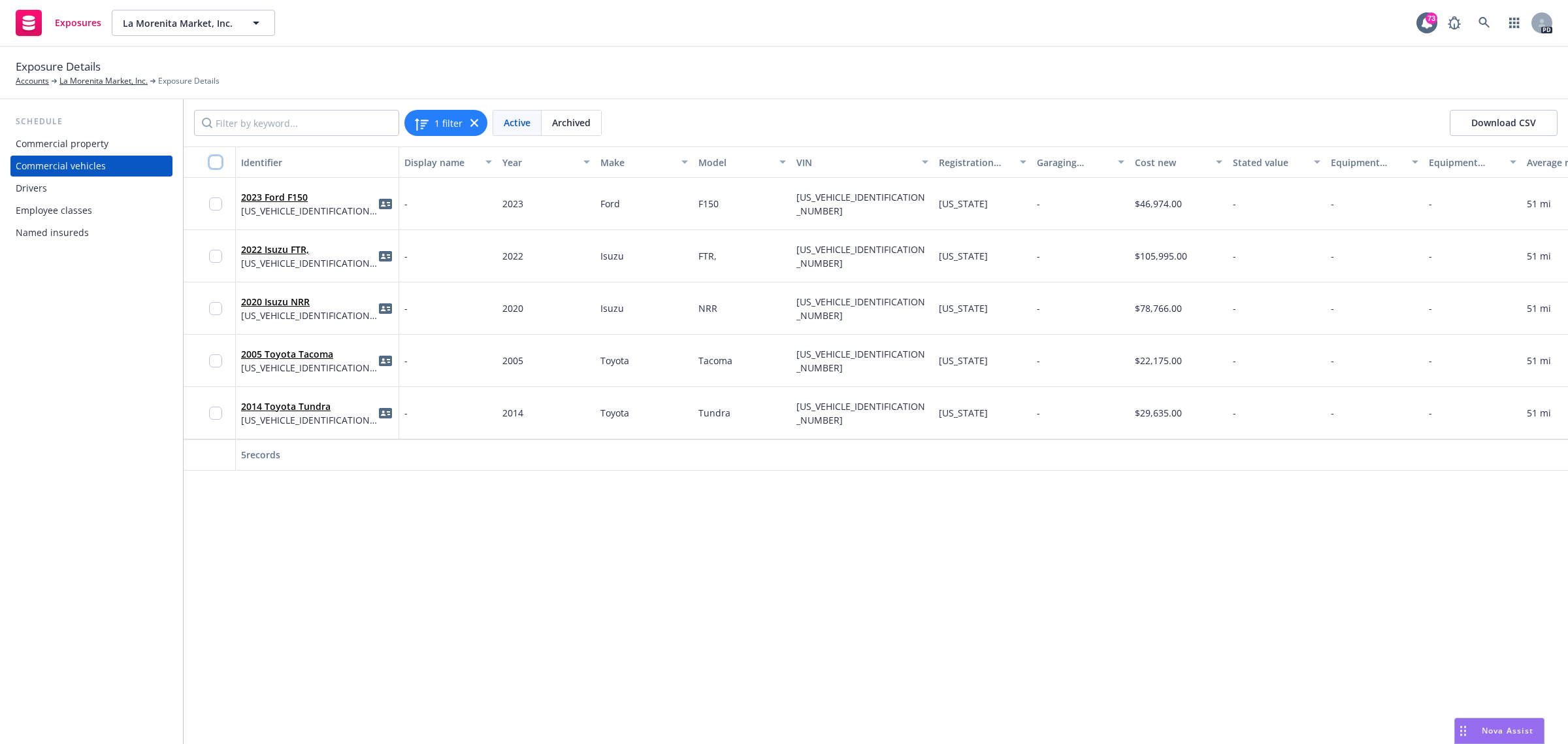
click at [213, 167] on input "checkbox" at bounding box center [216, 162] width 13 height 13
click at [799, 709] on span "Download ID cards" at bounding box center [772, 714] width 84 height 13
click at [89, 76] on link "La Morenita Market, Inc." at bounding box center [104, 80] width 88 height 12
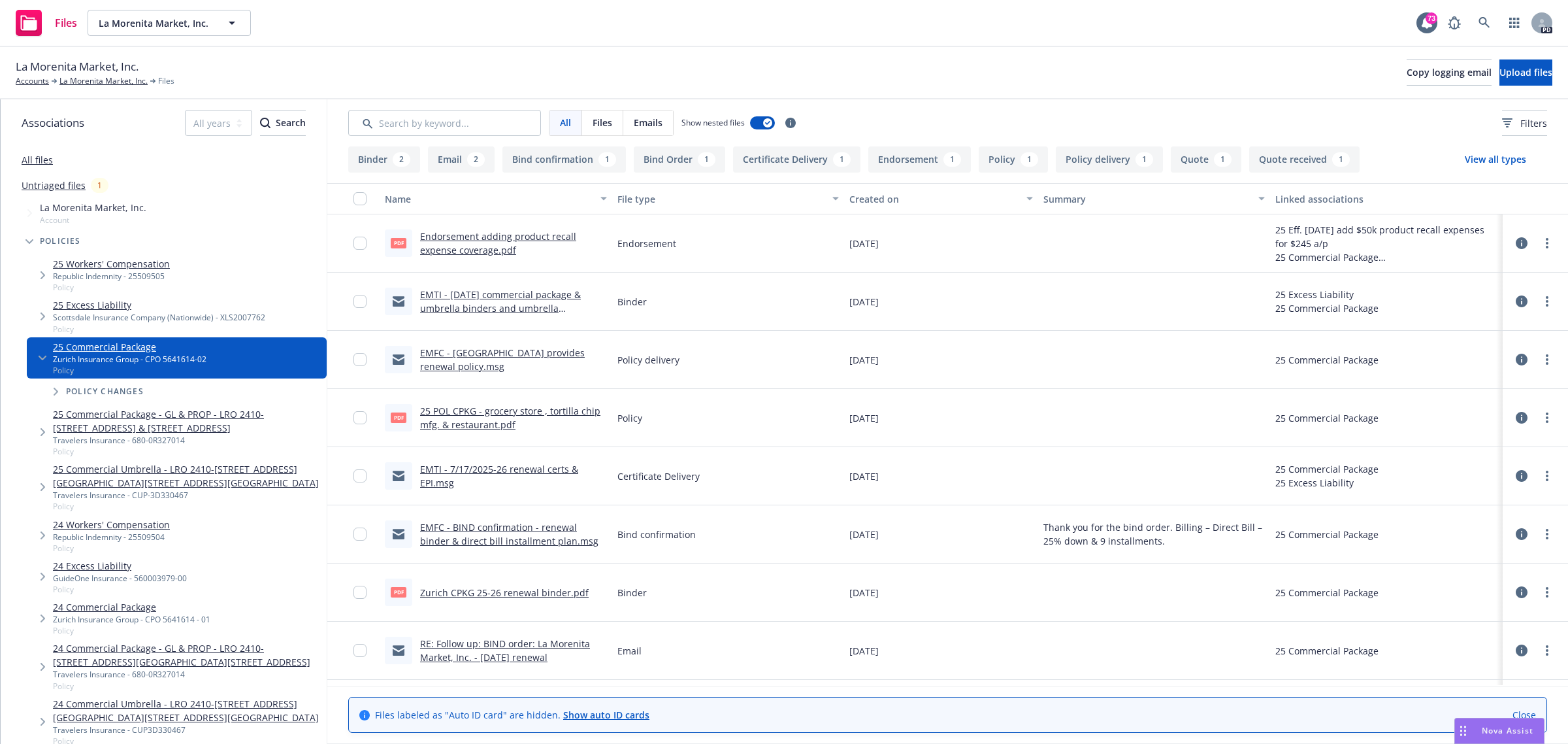
click at [486, 298] on link "EMTI - [DATE] commercial package & umbrella binders and umbrella invoice.msg" at bounding box center [500, 308] width 161 height 40
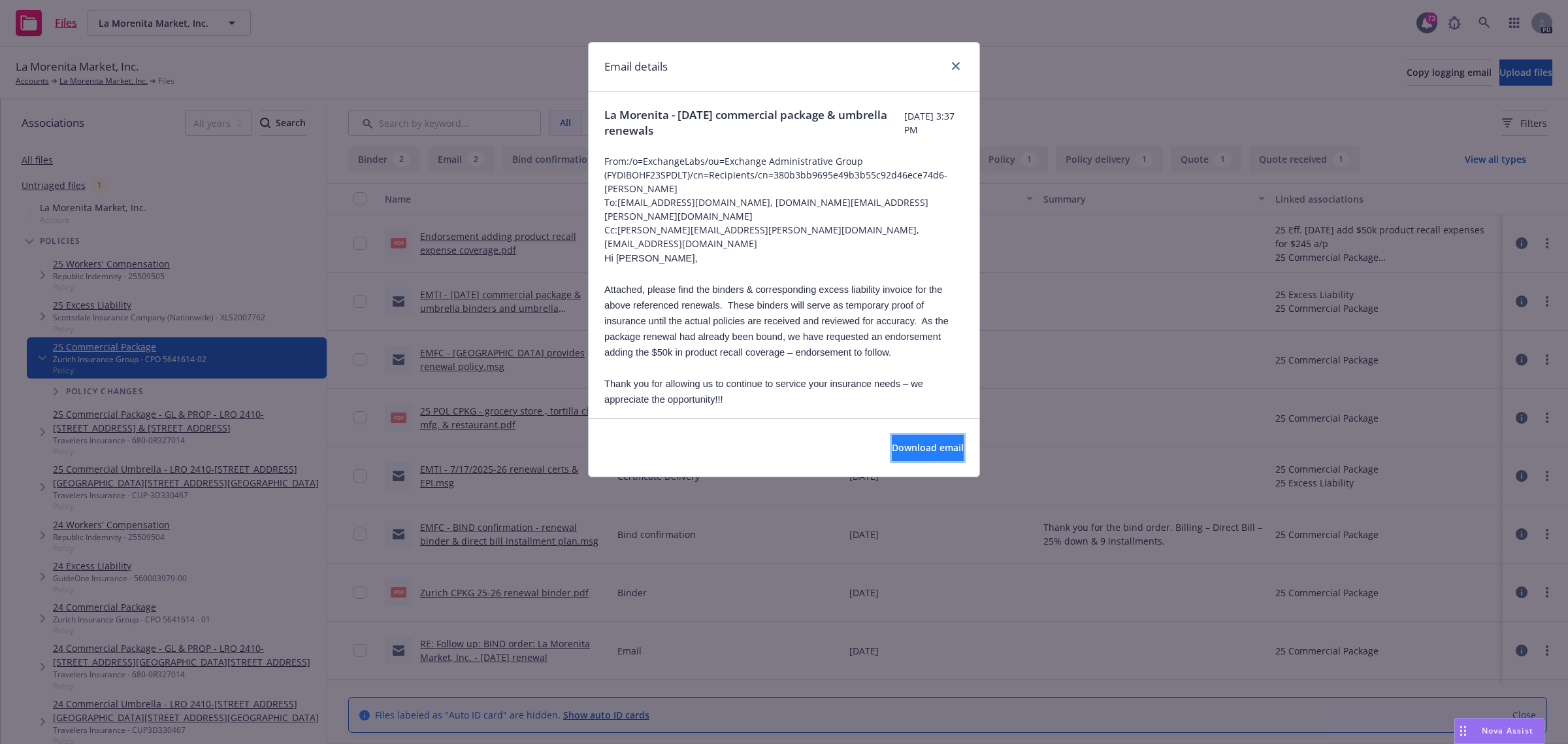
click at [892, 447] on span "Download email" at bounding box center [928, 447] width 72 height 13
click at [961, 66] on link "close" at bounding box center [956, 66] width 15 height 15
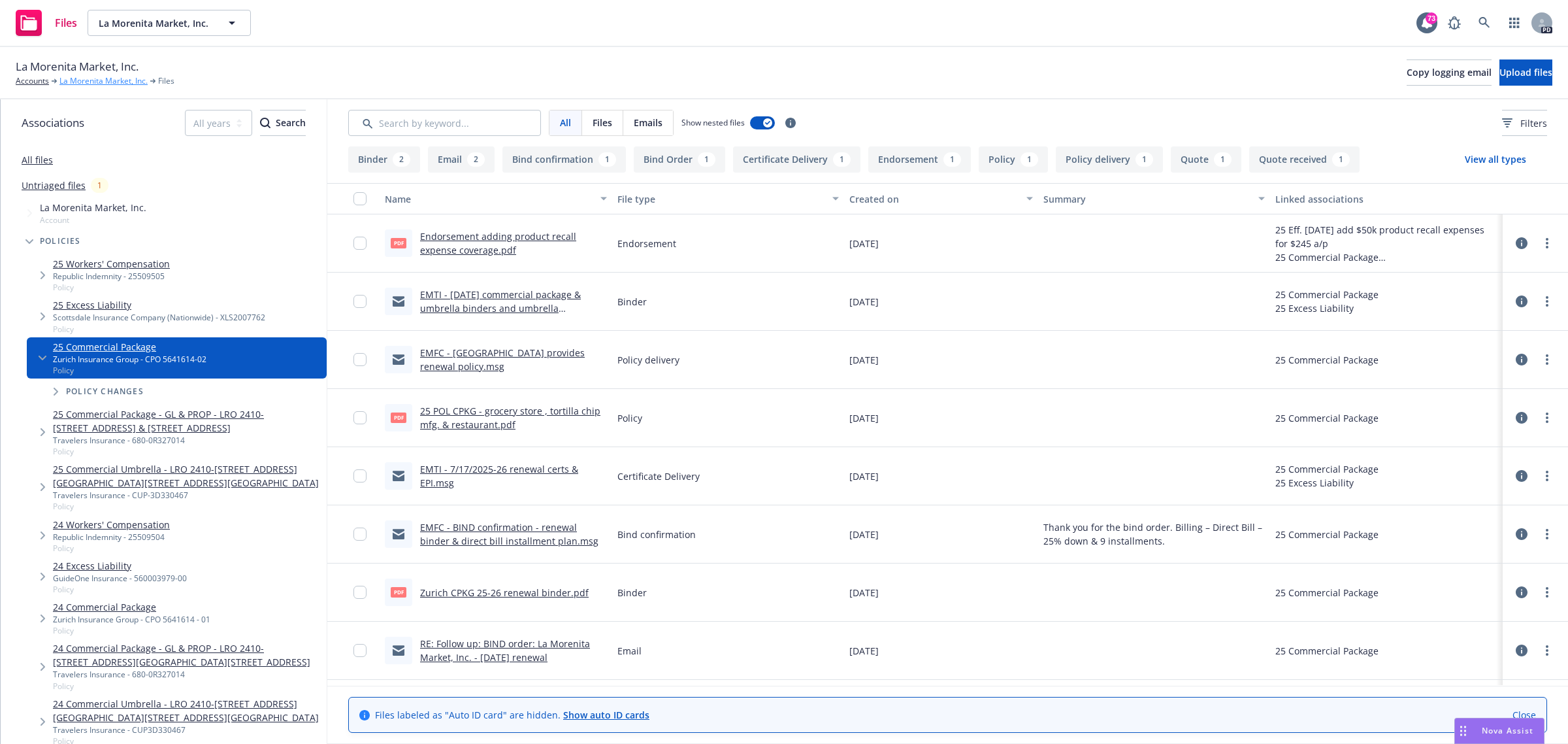
click at [82, 79] on link "La Morenita Market, Inc." at bounding box center [104, 80] width 88 height 12
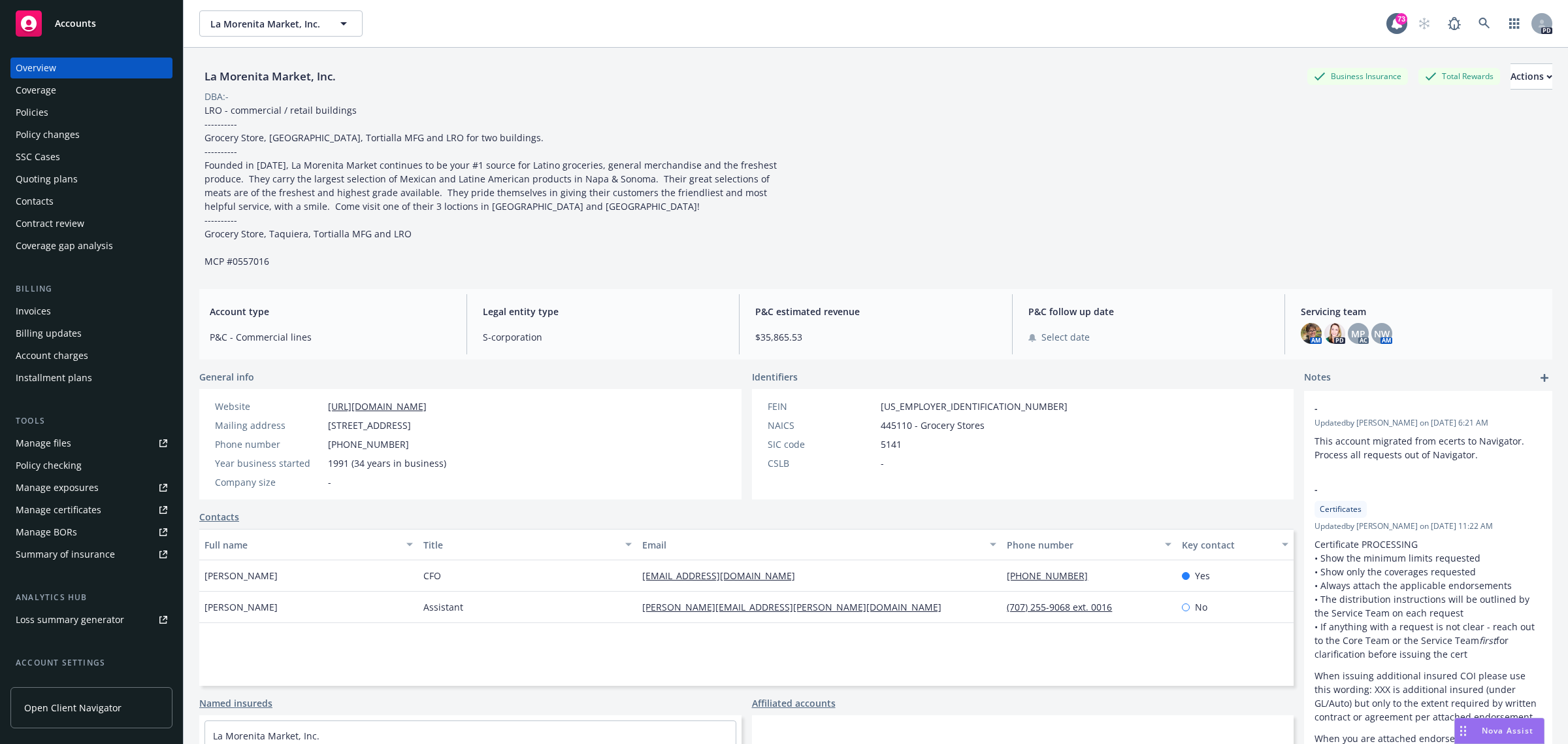
click at [37, 113] on div "Policies" at bounding box center [31, 113] width 33 height 21
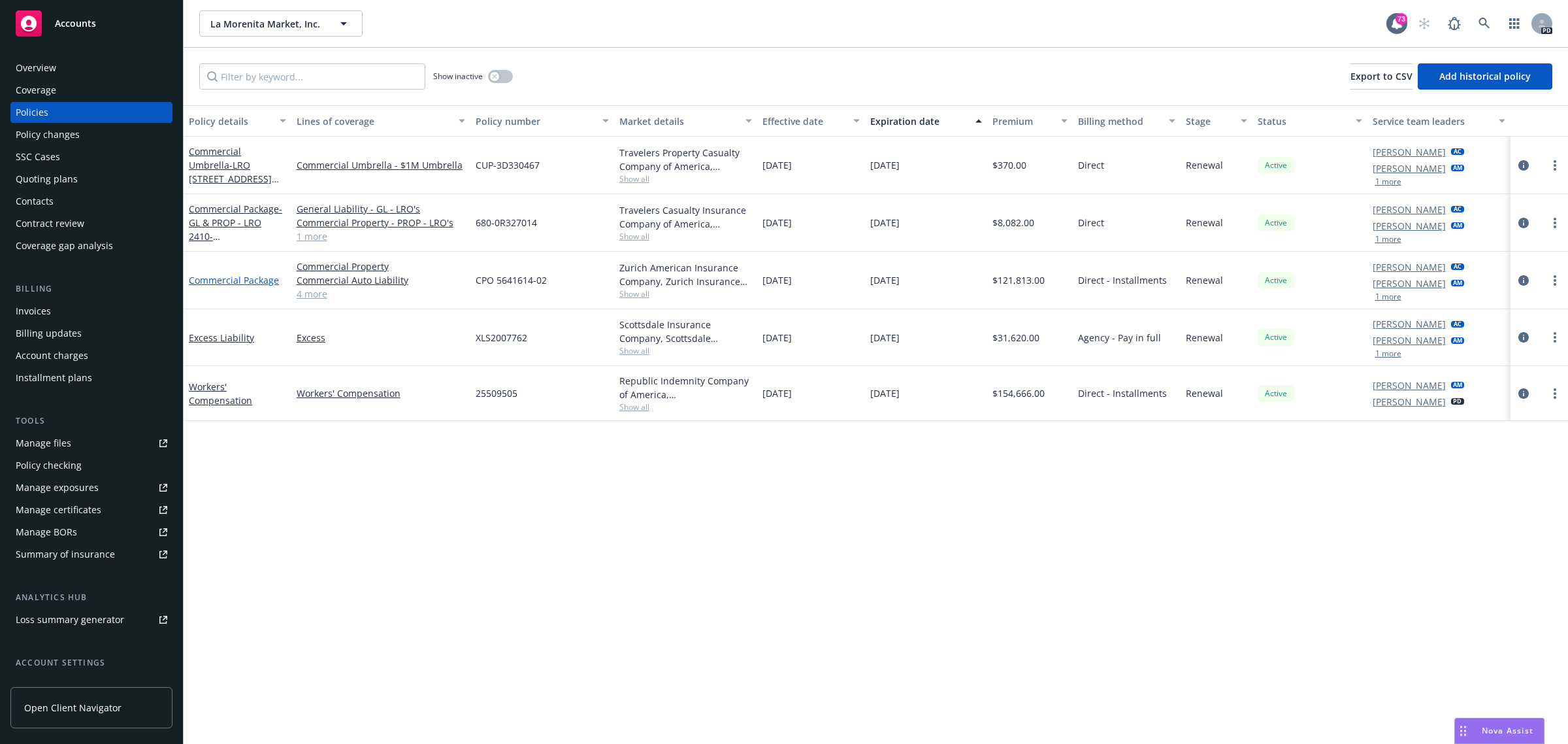
click at [218, 279] on link "Commercial Package" at bounding box center [234, 280] width 90 height 13
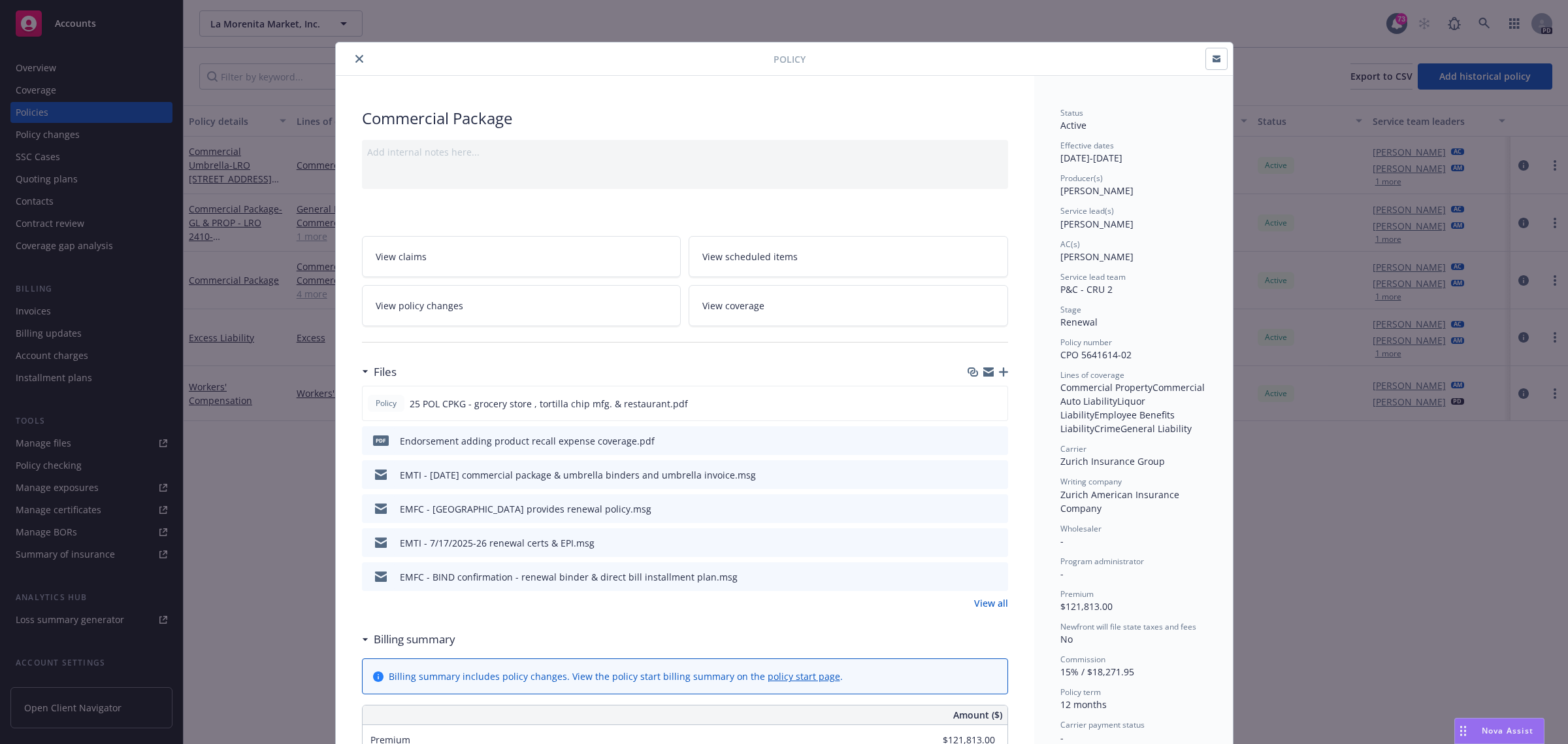
click at [775, 253] on span "View scheduled items" at bounding box center [750, 257] width 95 height 14
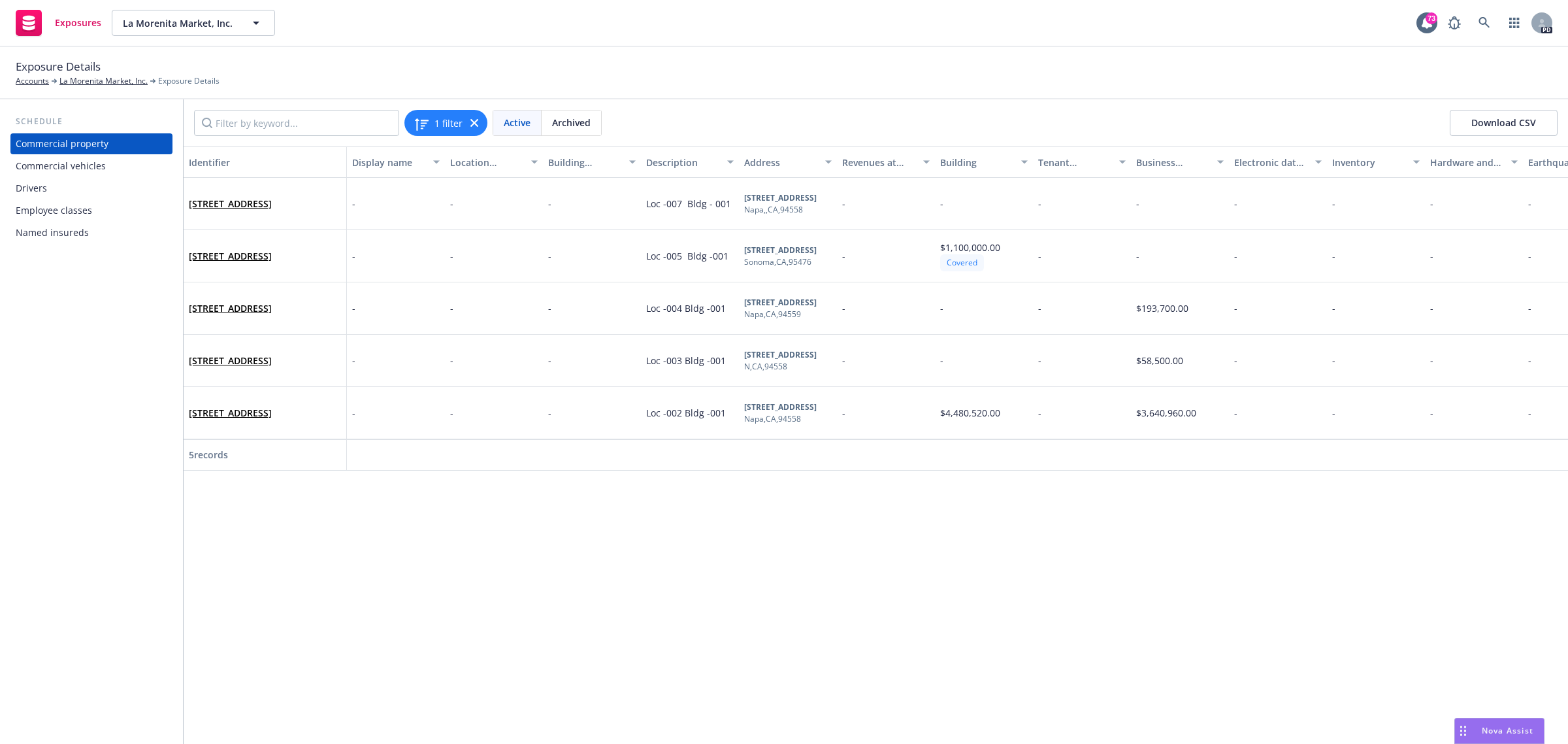
click at [38, 190] on div "Drivers" at bounding box center [31, 188] width 31 height 21
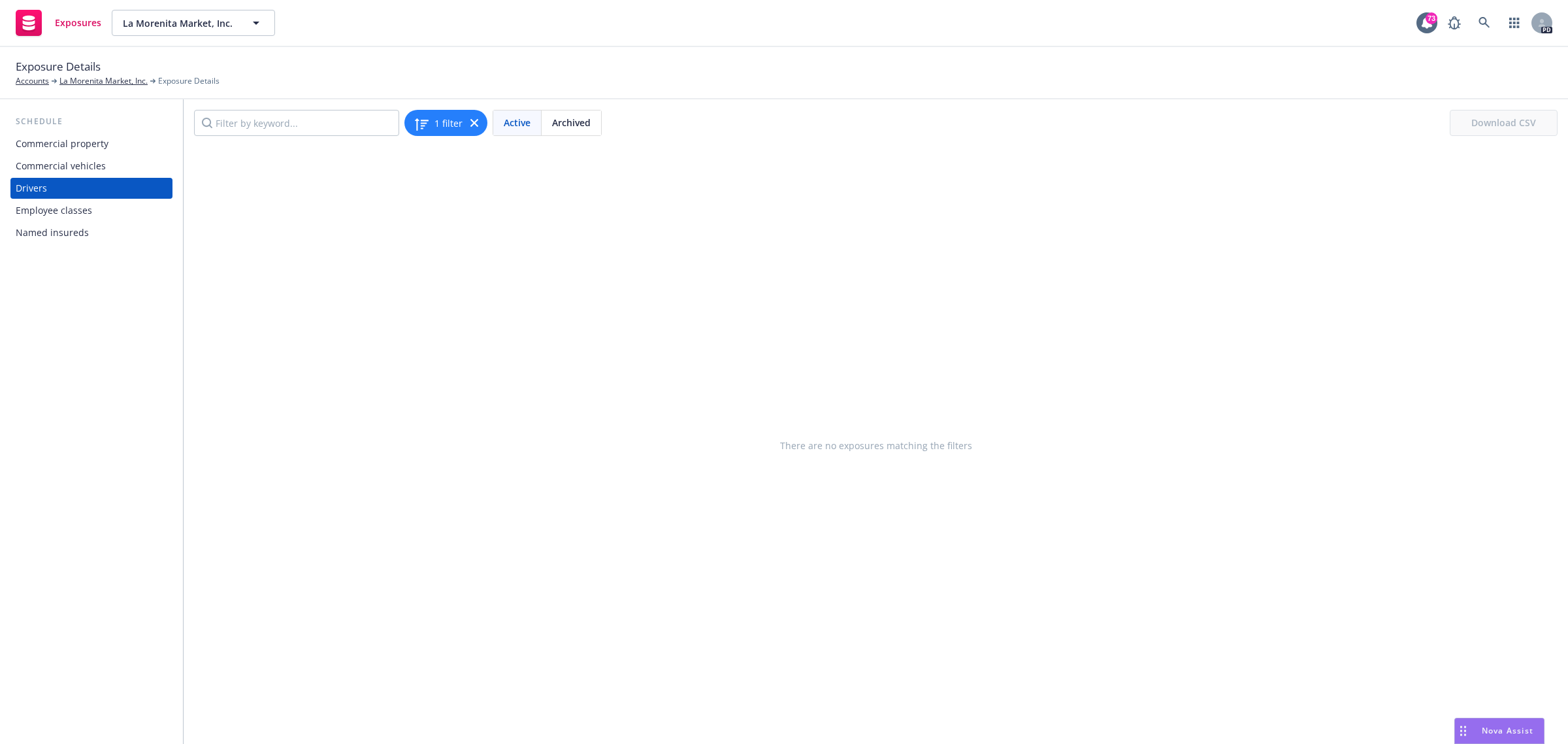
click at [49, 164] on div "Commercial vehicles" at bounding box center [60, 166] width 90 height 21
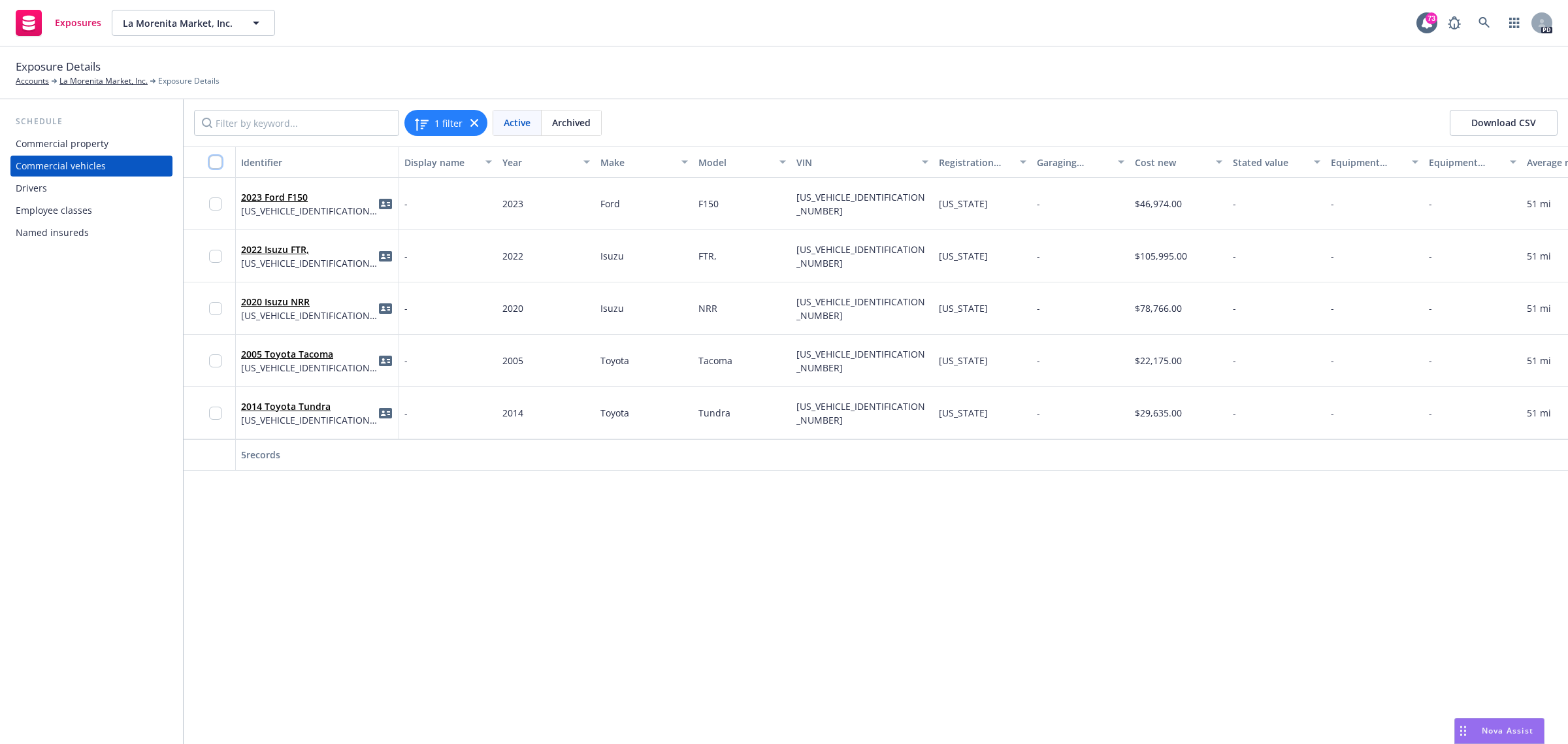
click at [216, 161] on input "checkbox" at bounding box center [216, 162] width 13 height 13
click at [763, 720] on button "Download ID cards" at bounding box center [772, 714] width 127 height 26
drag, startPoint x: 69, startPoint y: 83, endPoint x: 74, endPoint y: 93, distance: 11.2
click at [69, 83] on link "La Morenita Market, Inc." at bounding box center [104, 80] width 88 height 12
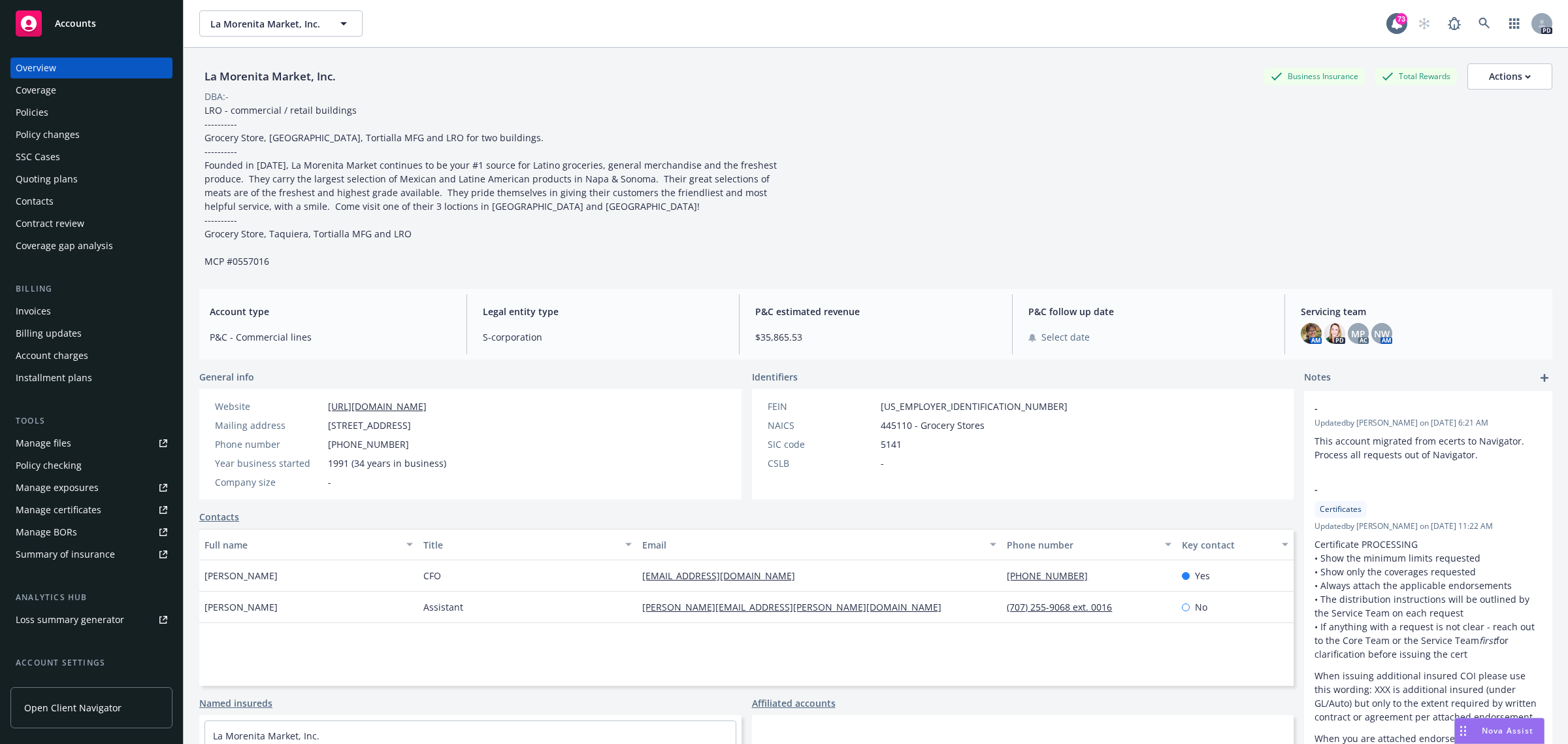
click at [48, 121] on div "Policies" at bounding box center [91, 113] width 152 height 21
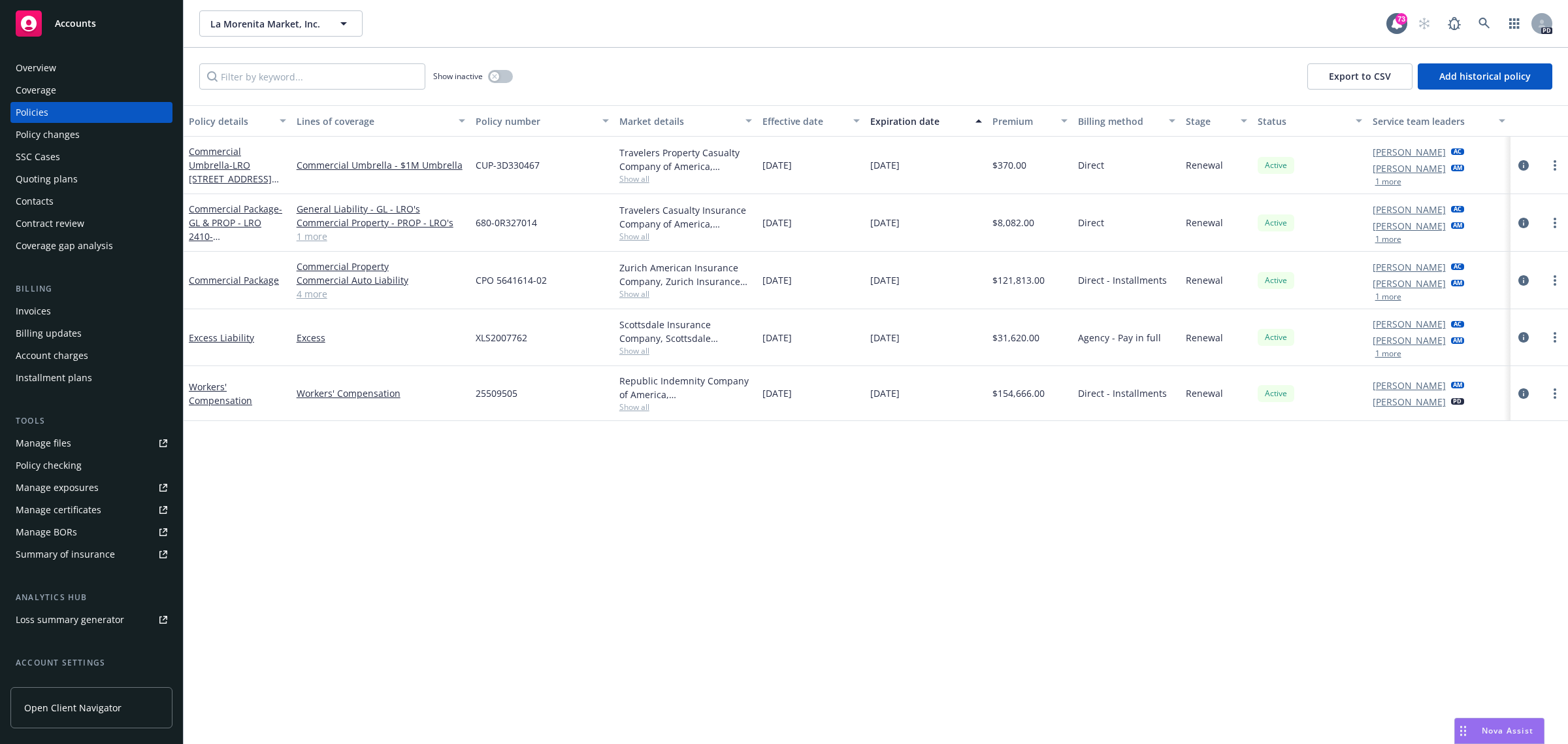
click at [523, 497] on div "Policy details Lines of coverage Policy number Market details Effective date Ex…" at bounding box center [875, 424] width 1385 height 639
